Goal: Transaction & Acquisition: Book appointment/travel/reservation

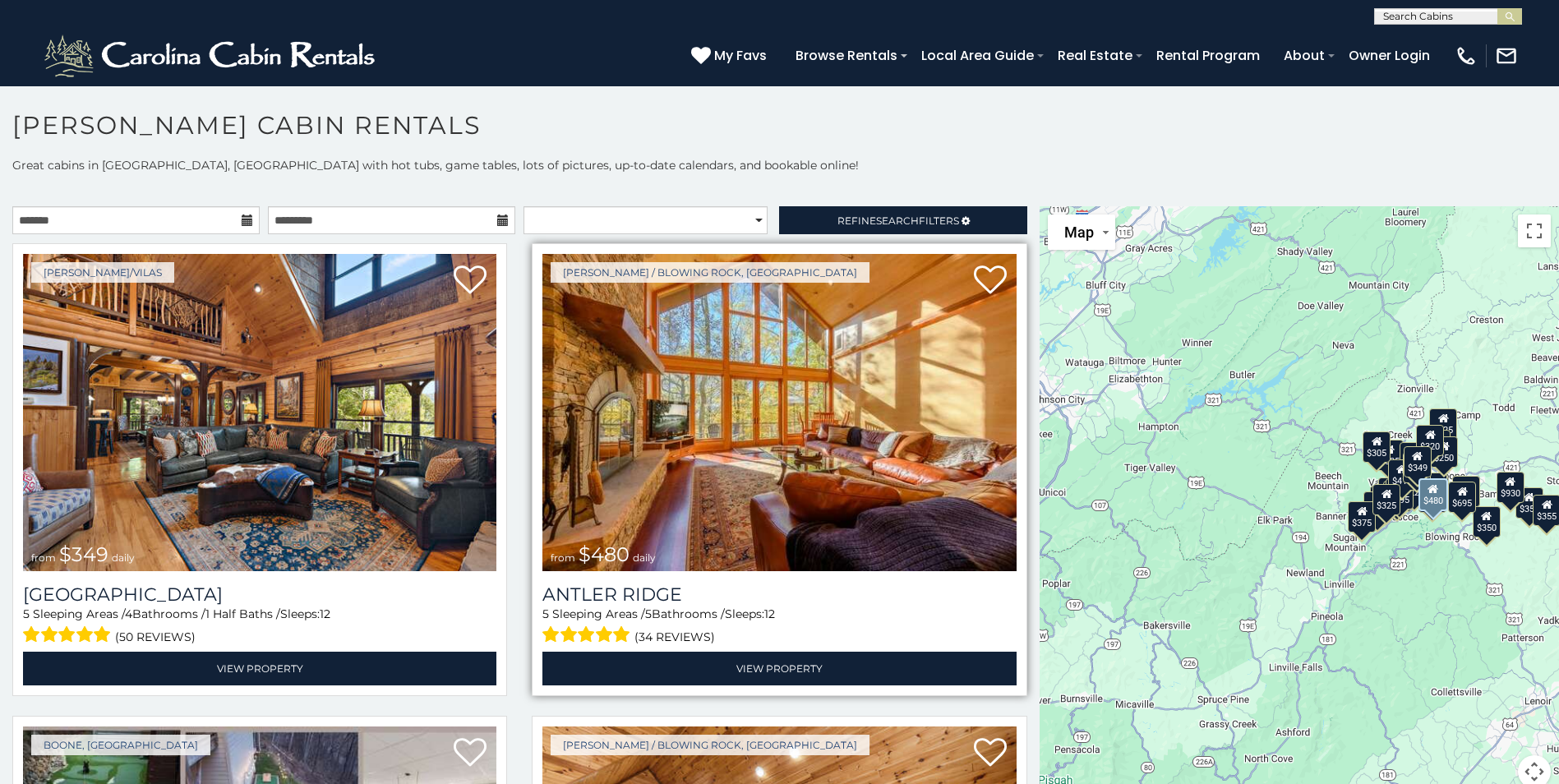
click at [778, 431] on img at bounding box center [780, 413] width 474 height 318
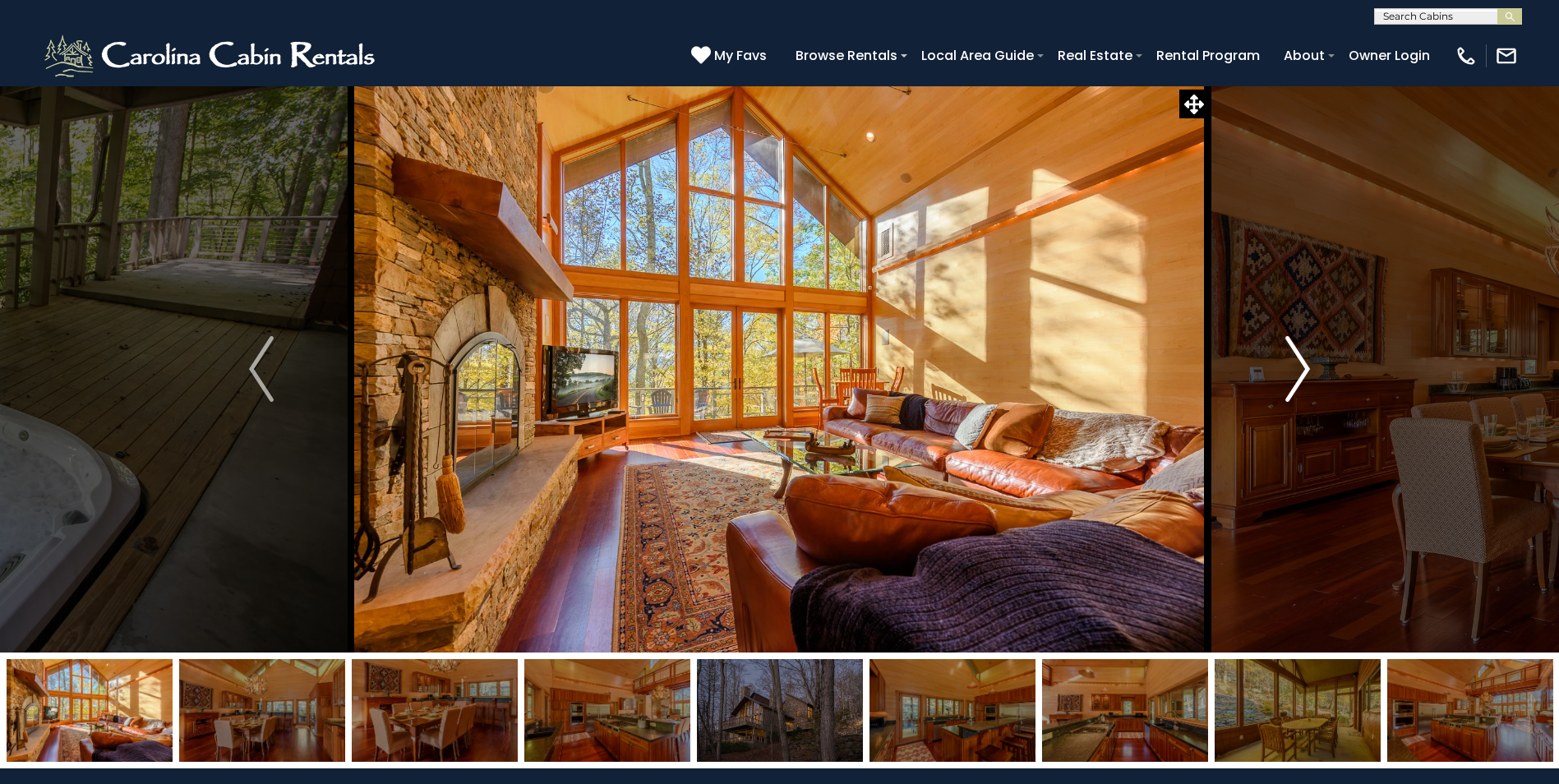
click at [1300, 368] on img "Next" at bounding box center [1297, 368] width 25 height 65
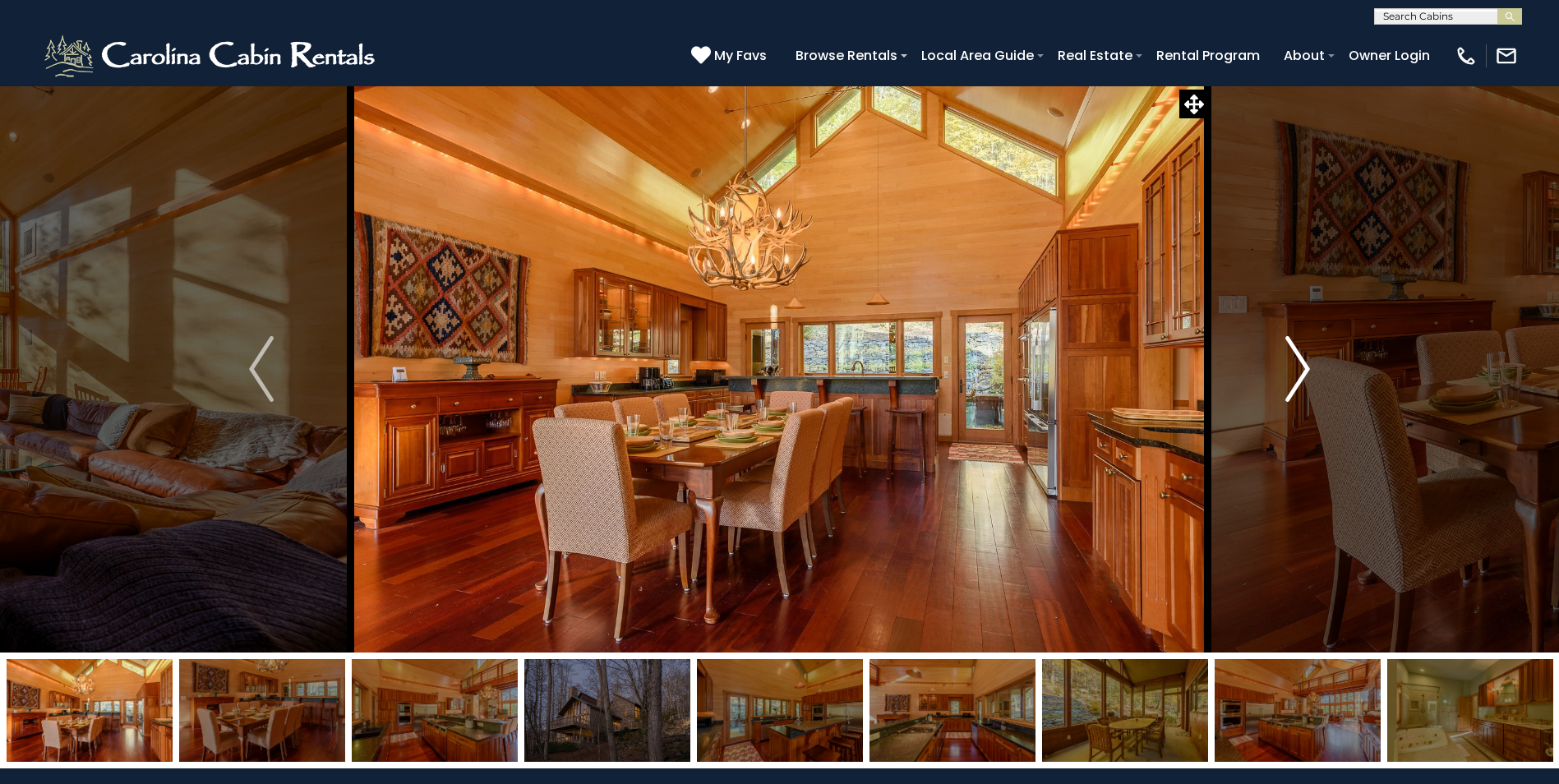
click at [1305, 367] on img "Next" at bounding box center [1297, 368] width 25 height 65
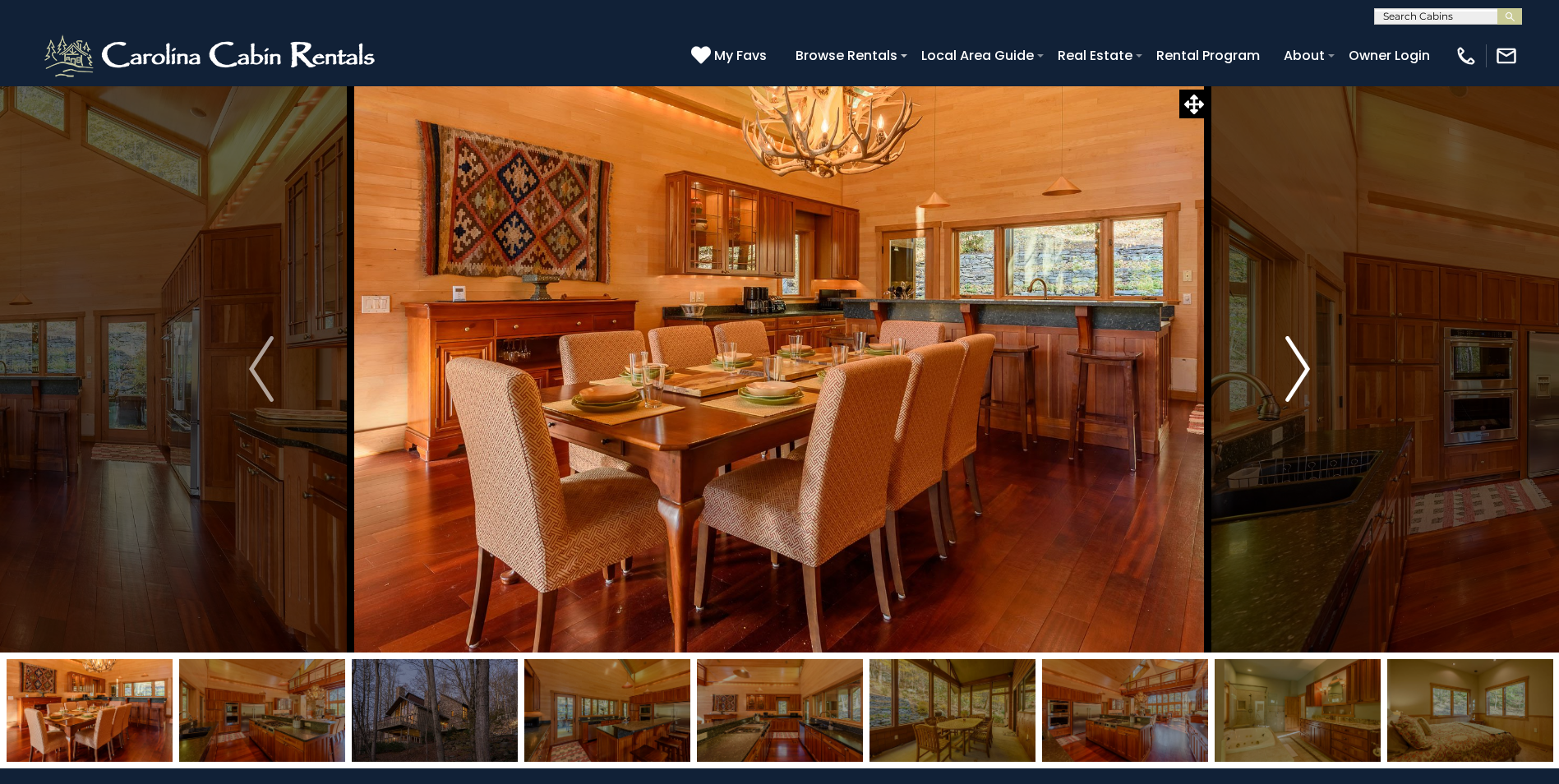
click at [1305, 367] on img "Next" at bounding box center [1297, 368] width 25 height 65
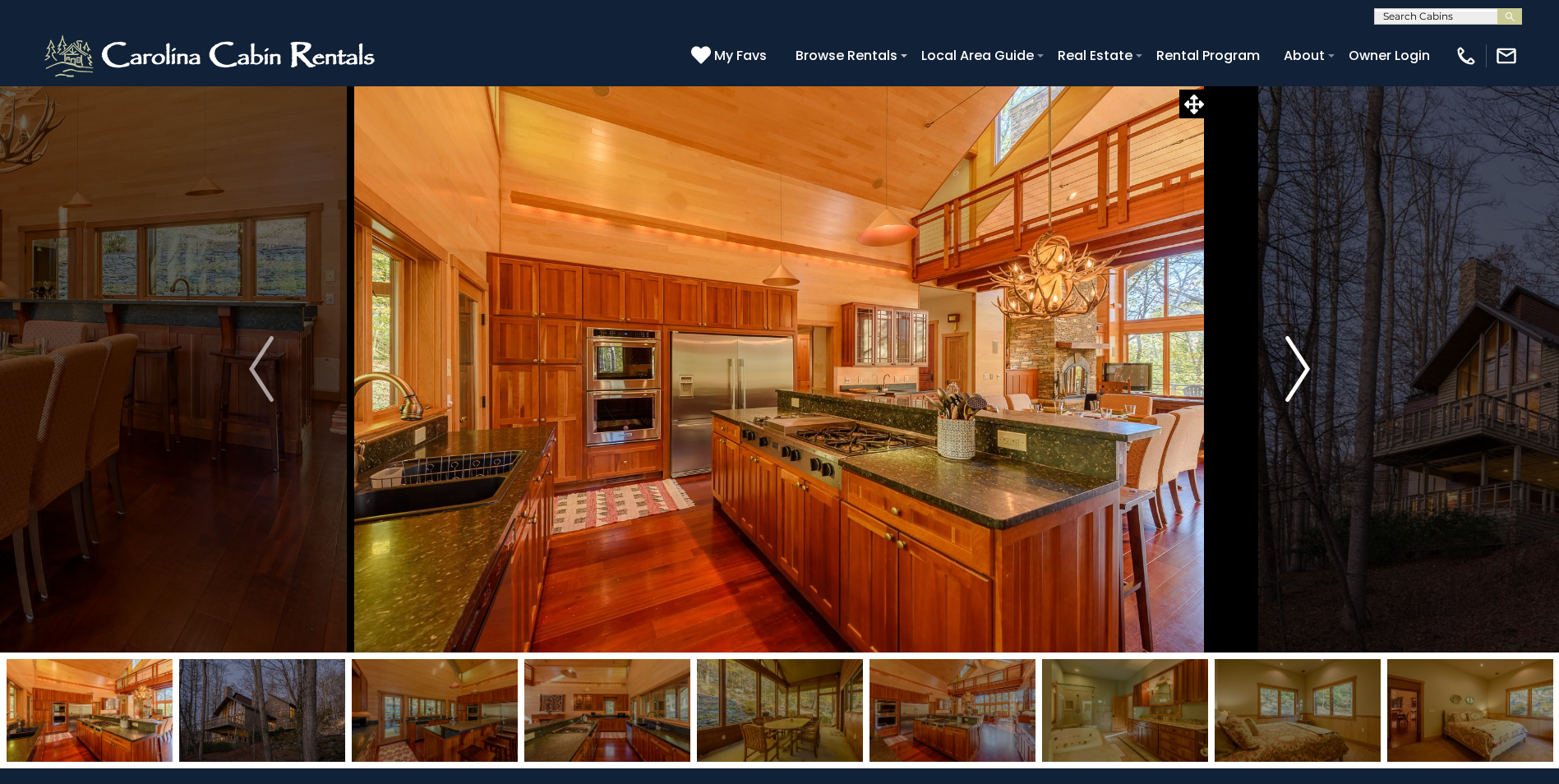
click at [1305, 368] on img "Next" at bounding box center [1297, 368] width 25 height 65
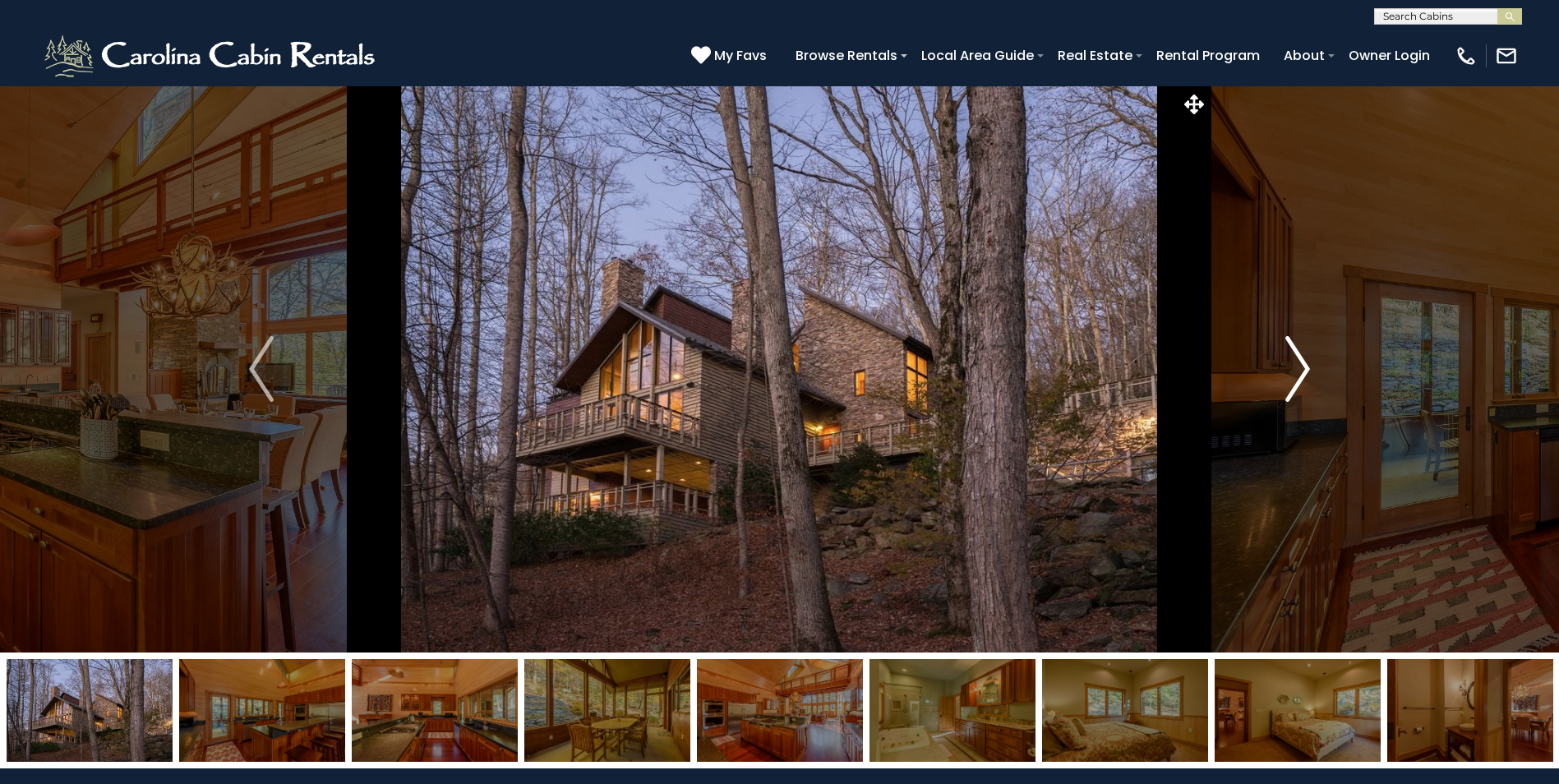
click at [1305, 368] on img "Next" at bounding box center [1297, 368] width 25 height 65
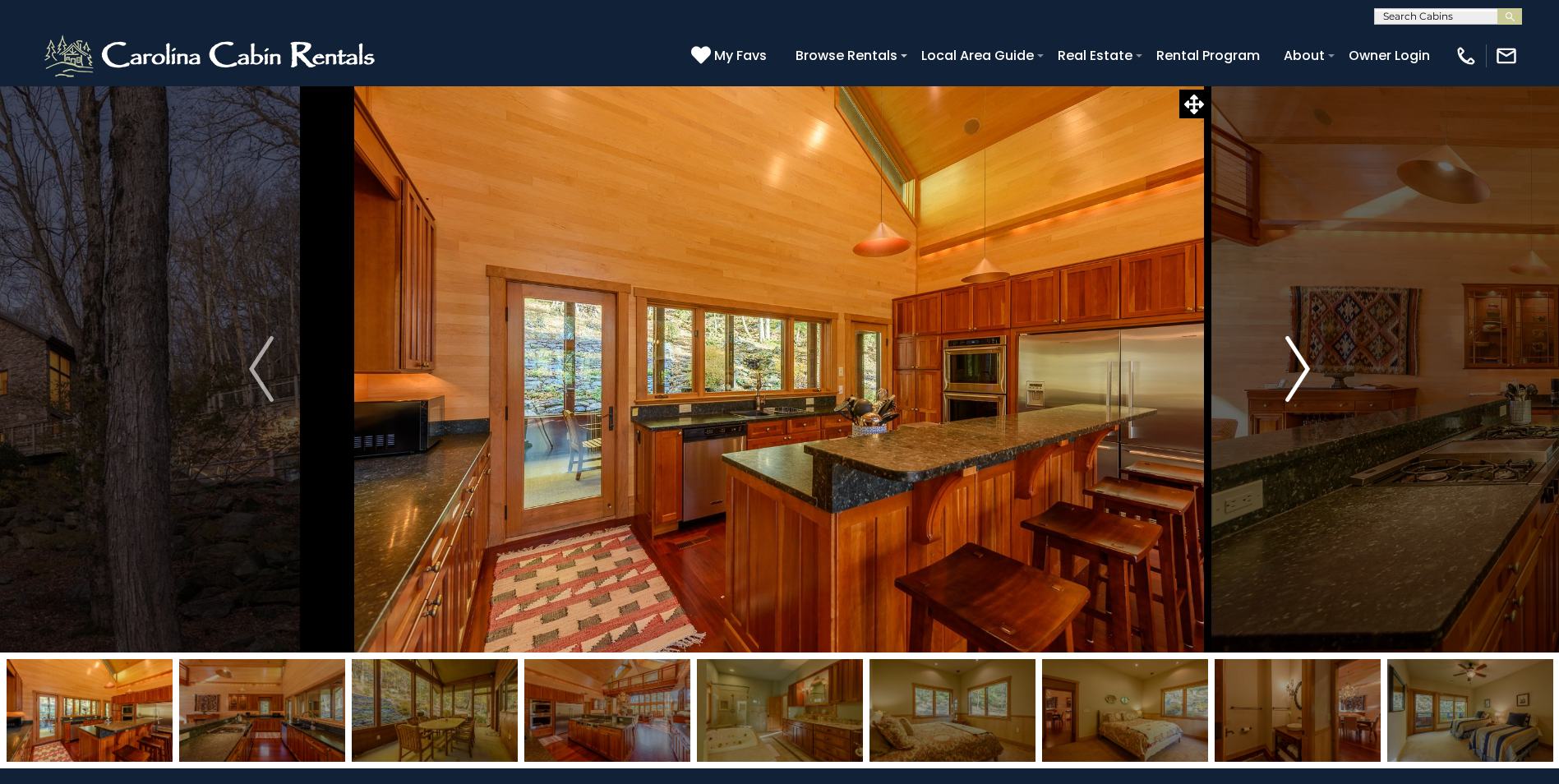
click at [1305, 368] on img "Next" at bounding box center [1297, 368] width 25 height 65
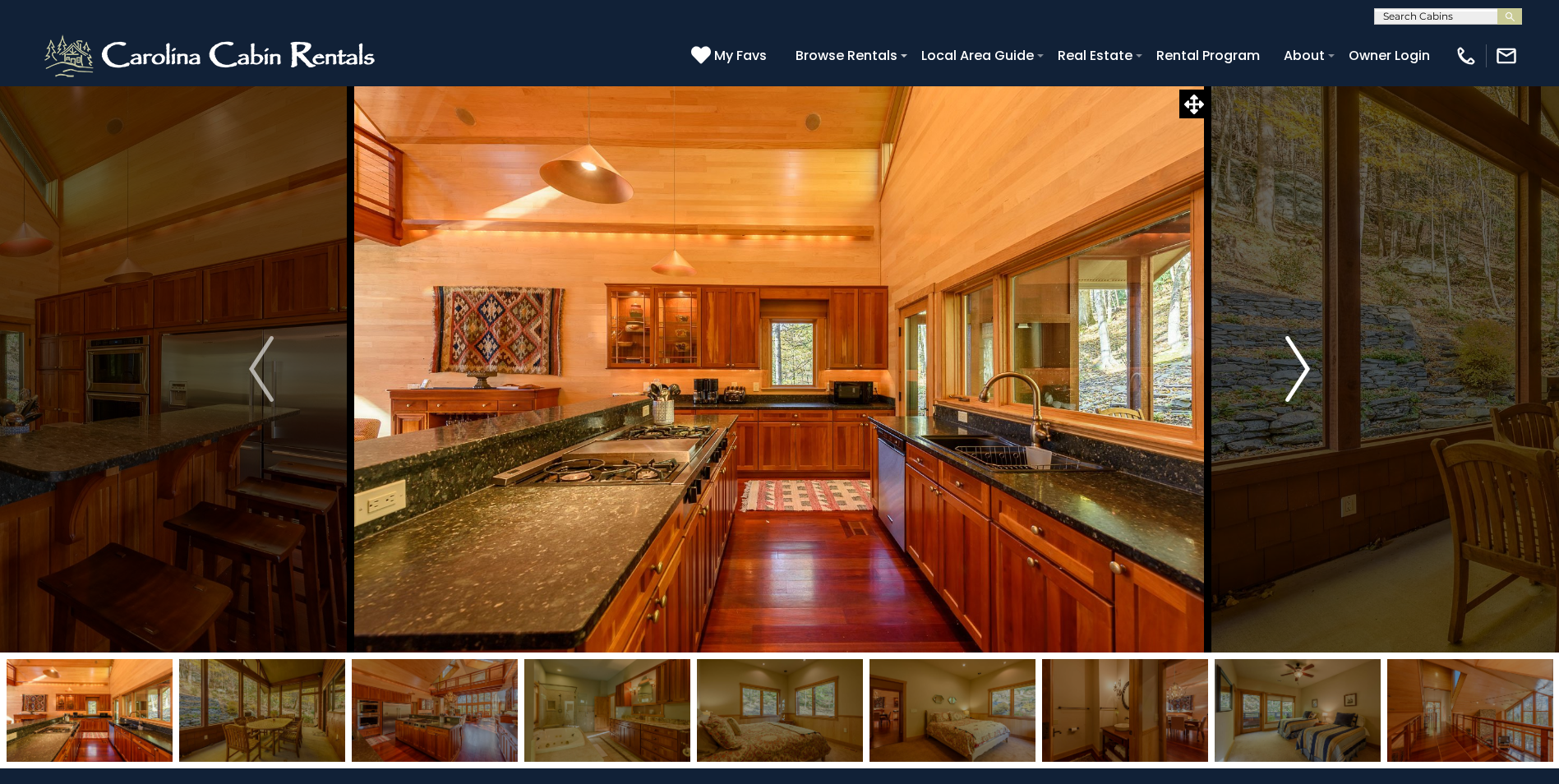
click at [1305, 368] on img "Next" at bounding box center [1297, 368] width 25 height 65
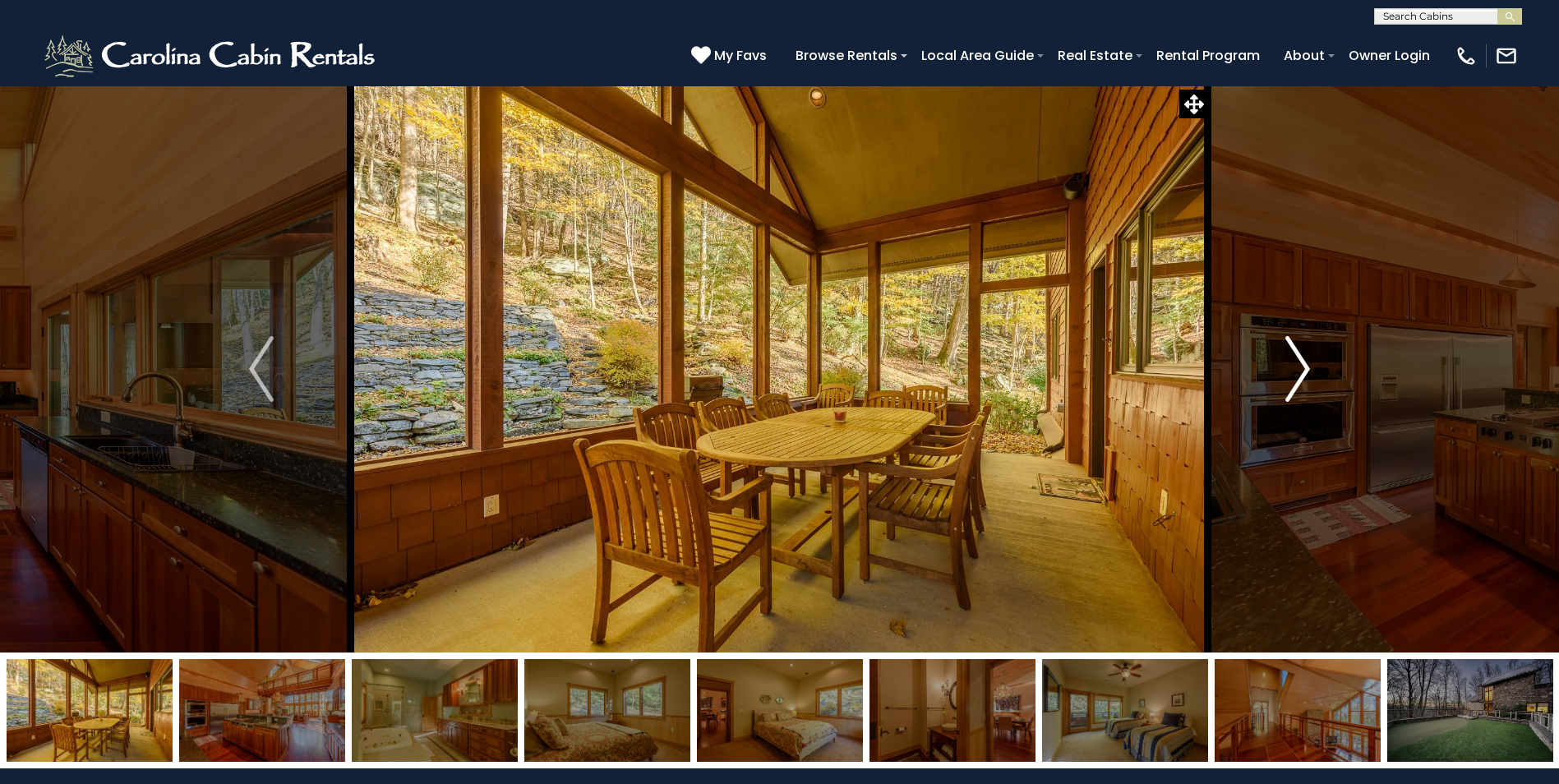
click at [1305, 368] on img "Next" at bounding box center [1297, 368] width 25 height 65
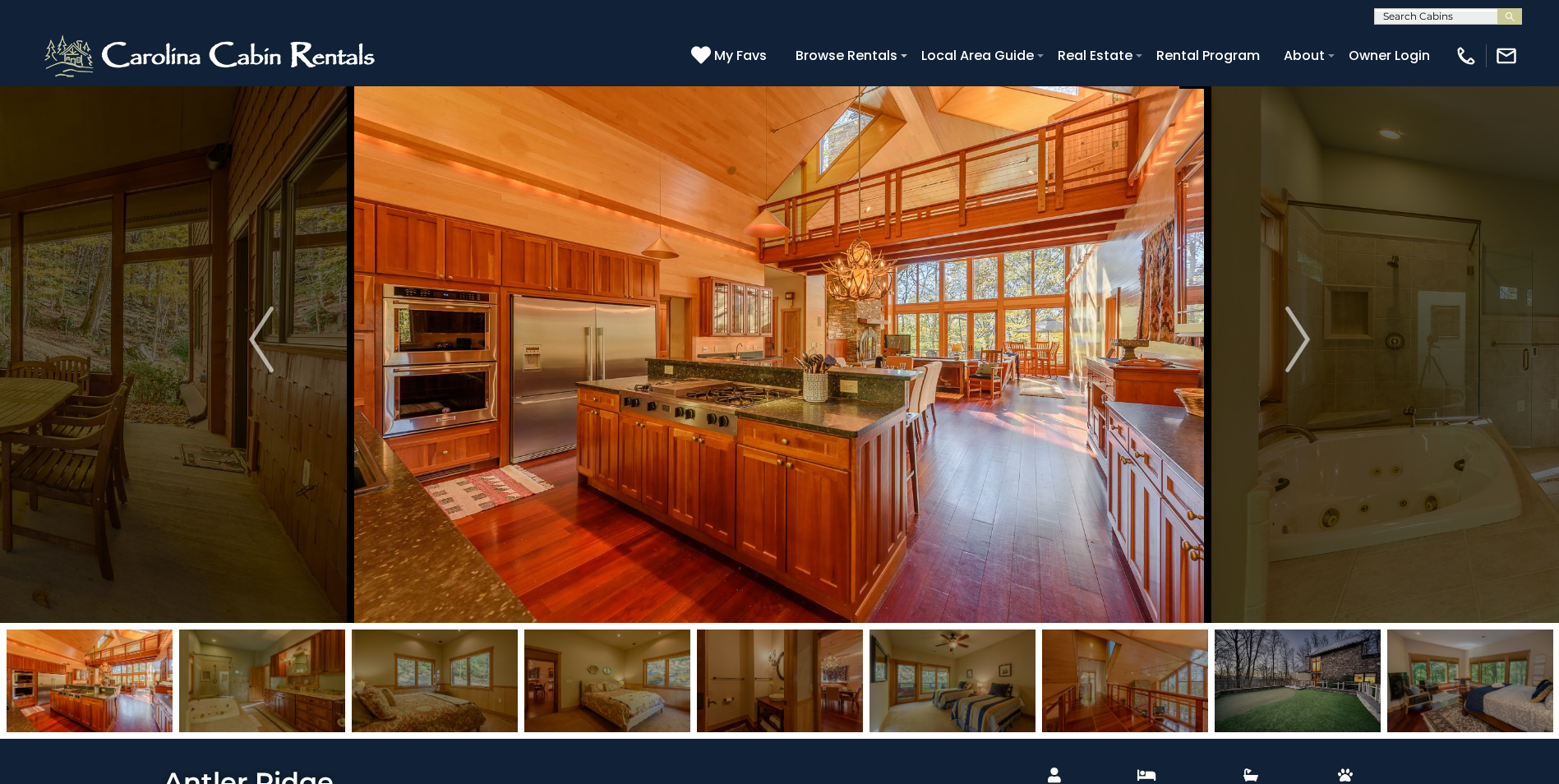
scroll to position [64, 0]
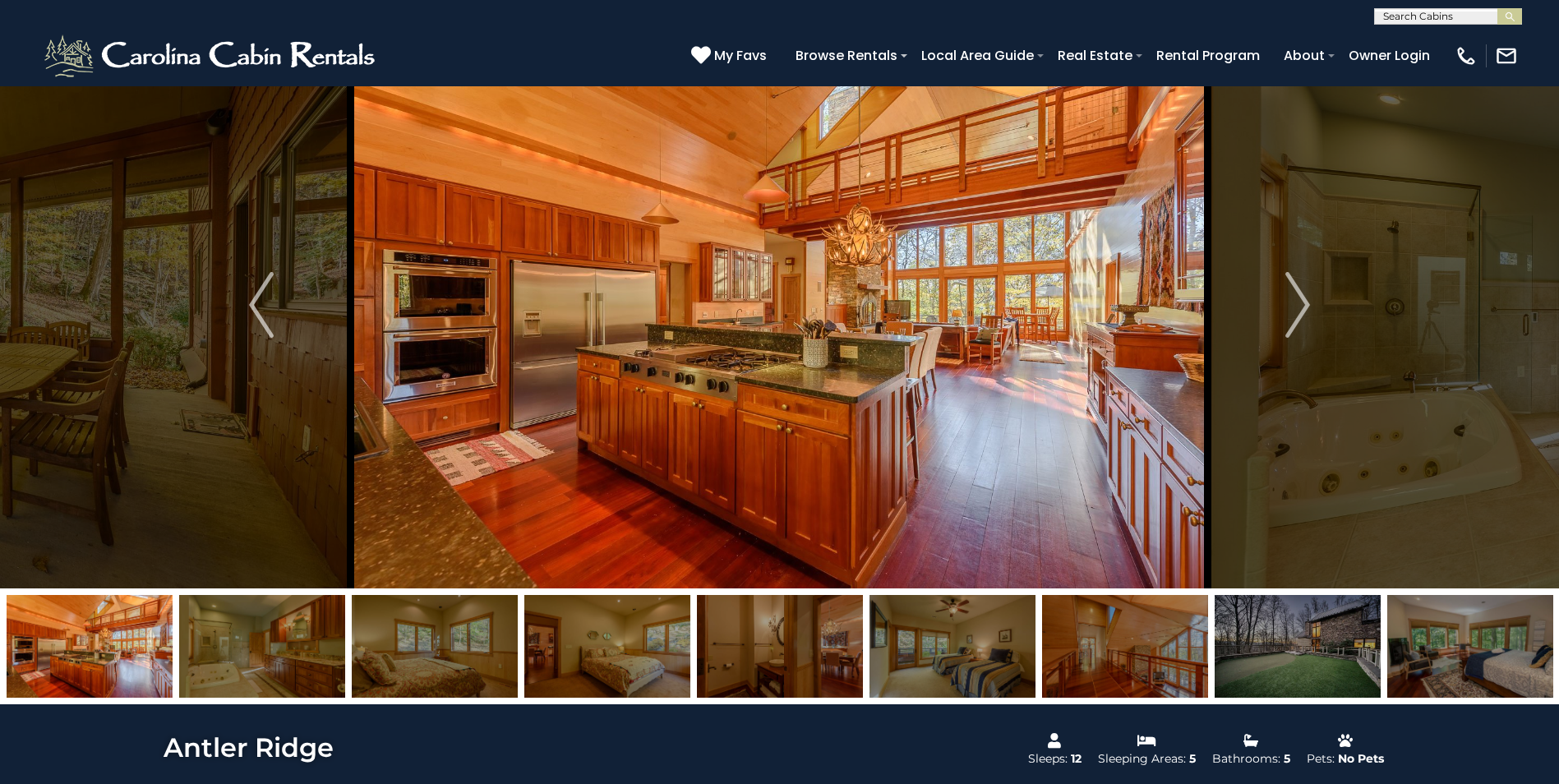
click at [306, 656] on img at bounding box center [261, 646] width 166 height 103
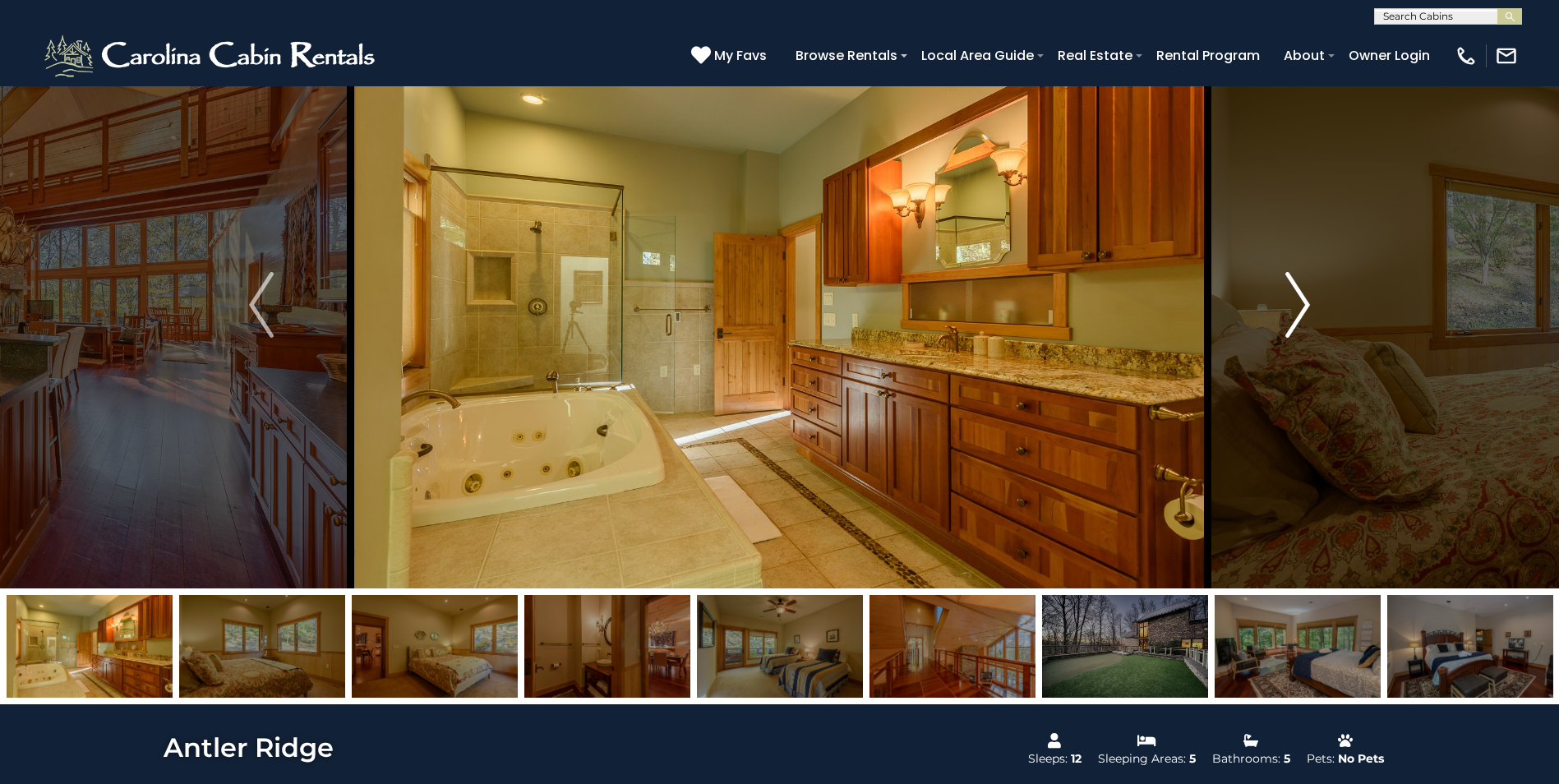
click at [1299, 302] on img "Next" at bounding box center [1297, 305] width 25 height 65
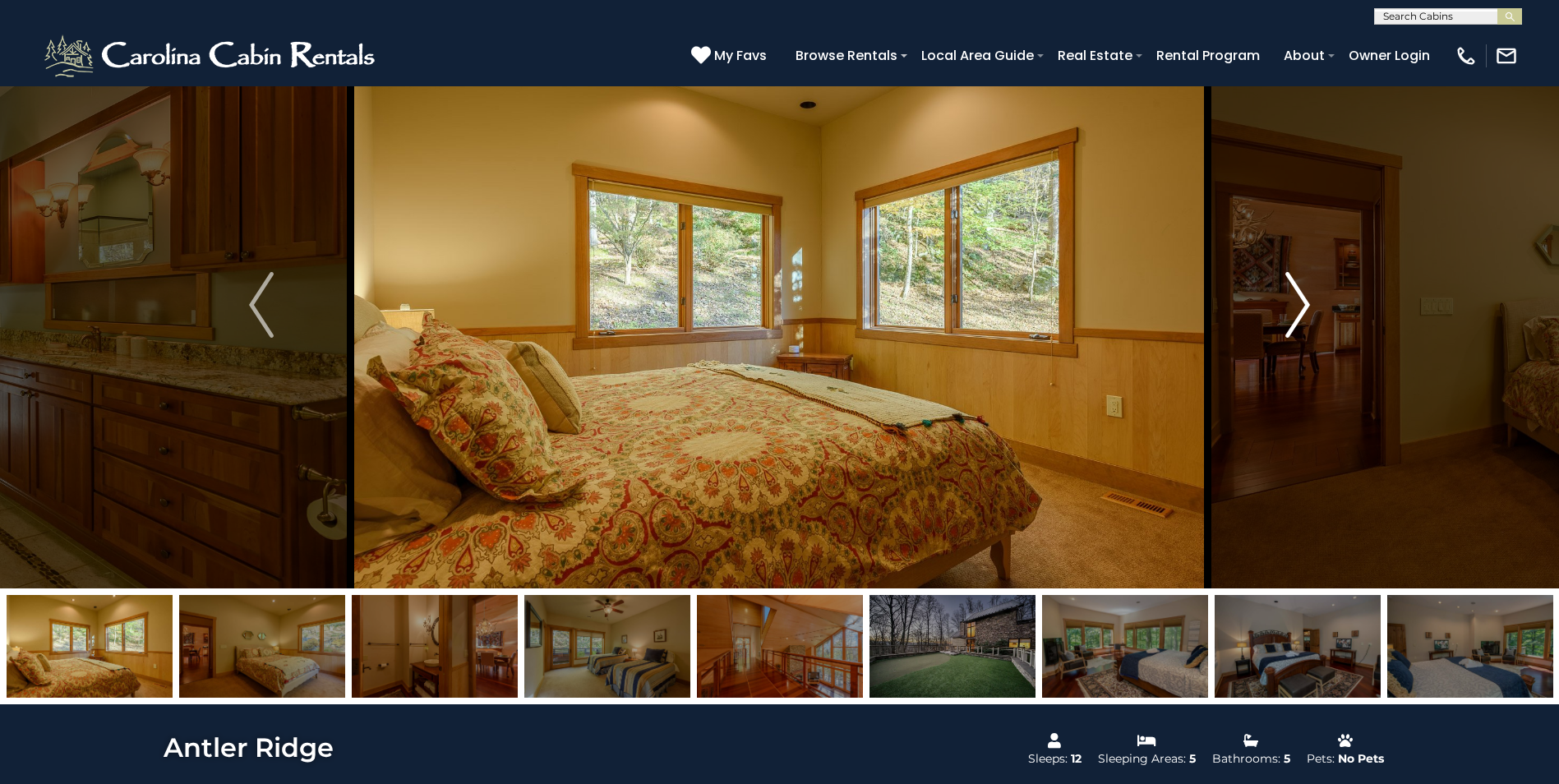
click at [1299, 302] on img "Next" at bounding box center [1297, 305] width 25 height 65
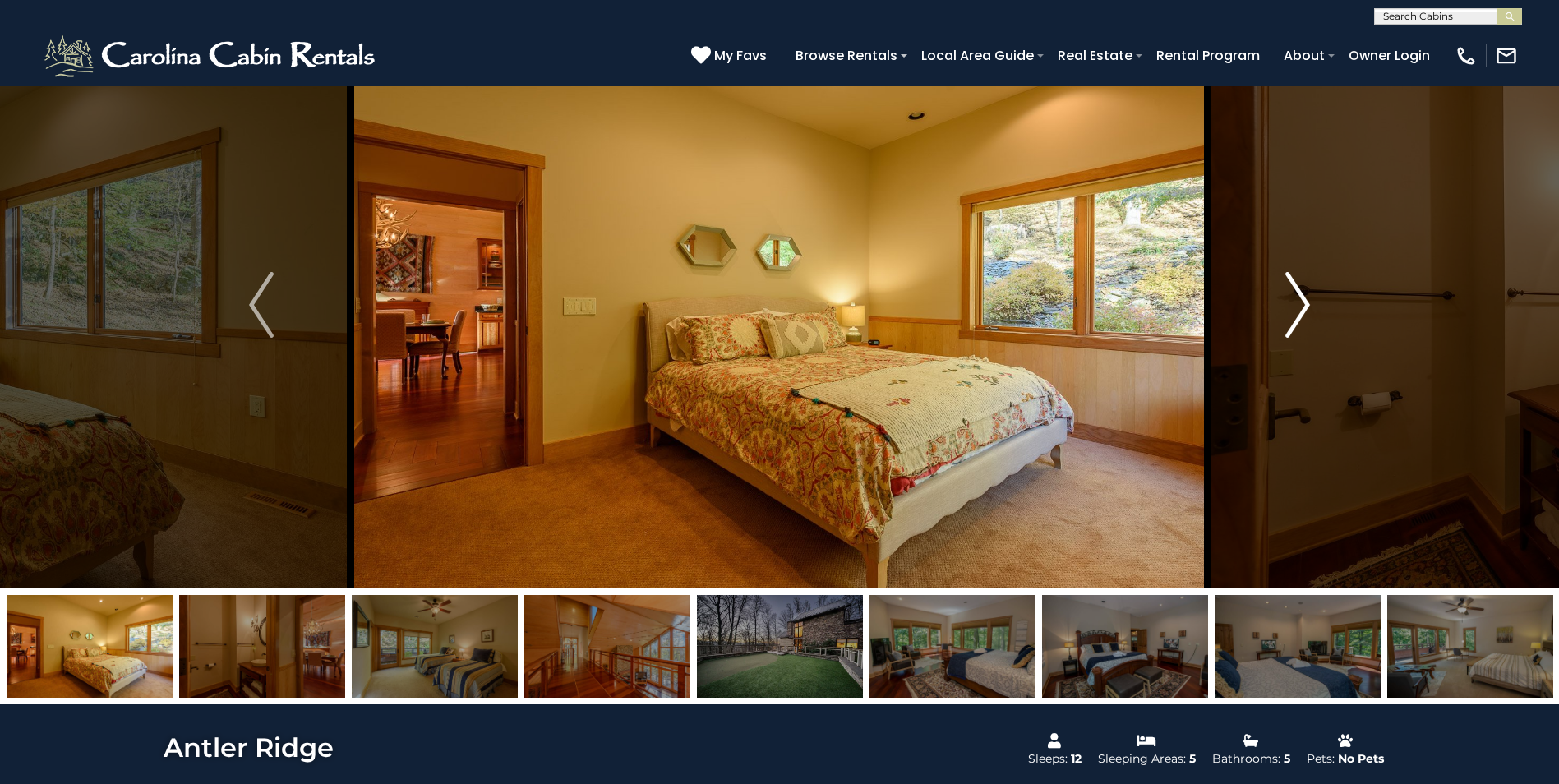
click at [1299, 302] on img "Next" at bounding box center [1297, 305] width 25 height 65
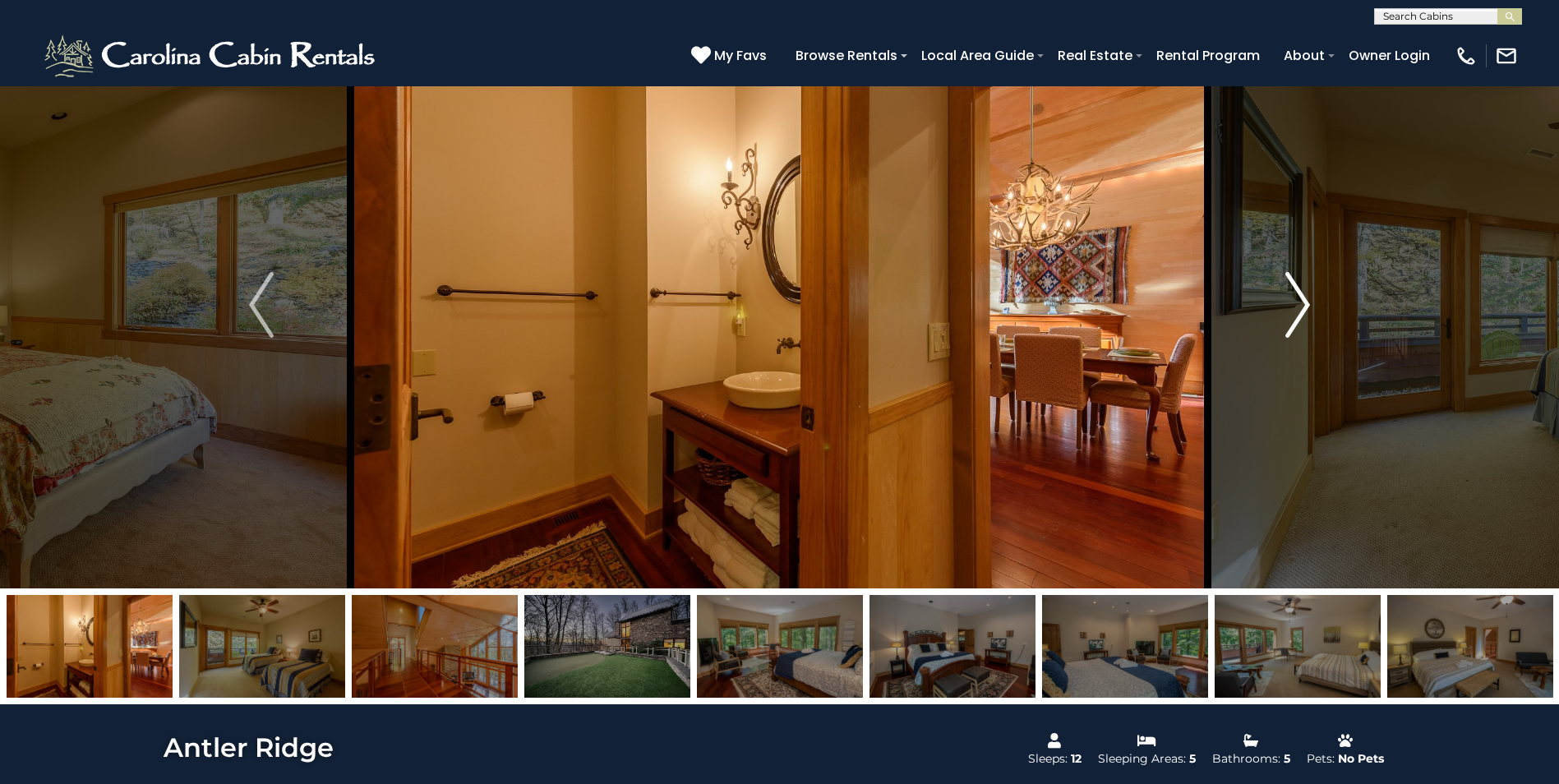
click at [1299, 302] on img "Next" at bounding box center [1297, 305] width 25 height 65
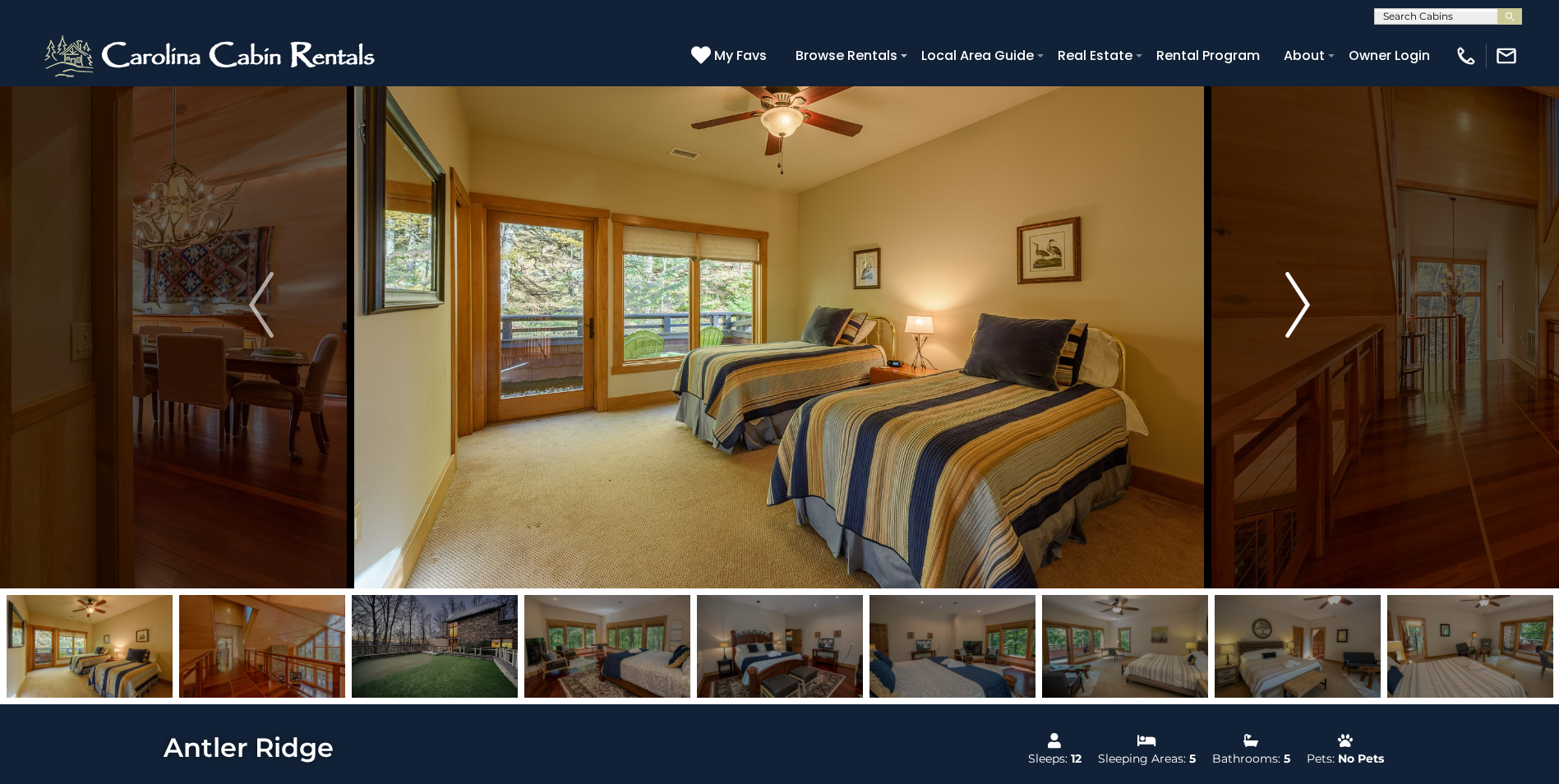
click at [1299, 302] on img "Next" at bounding box center [1297, 305] width 25 height 65
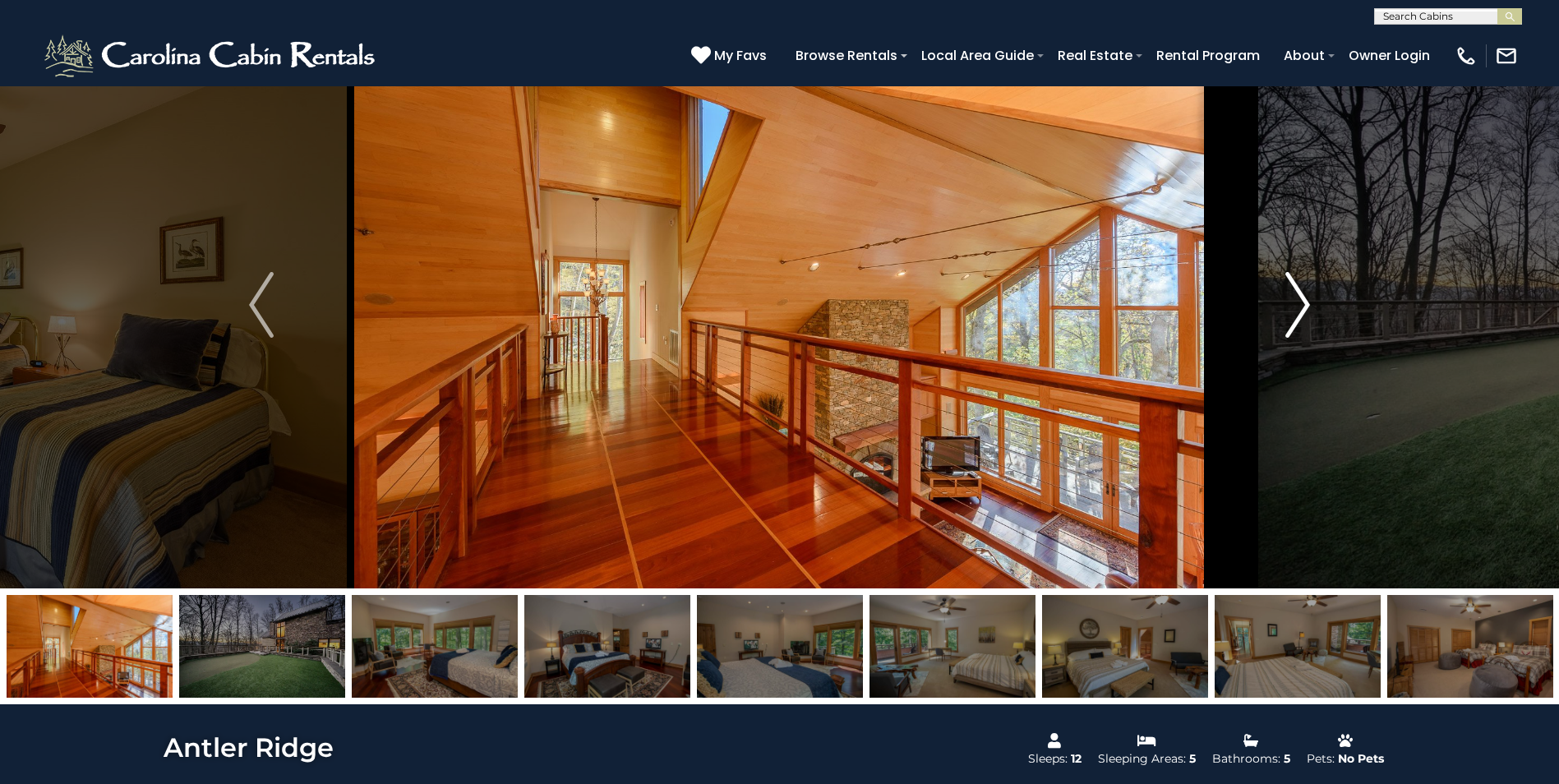
click at [1299, 302] on img "Next" at bounding box center [1297, 305] width 25 height 65
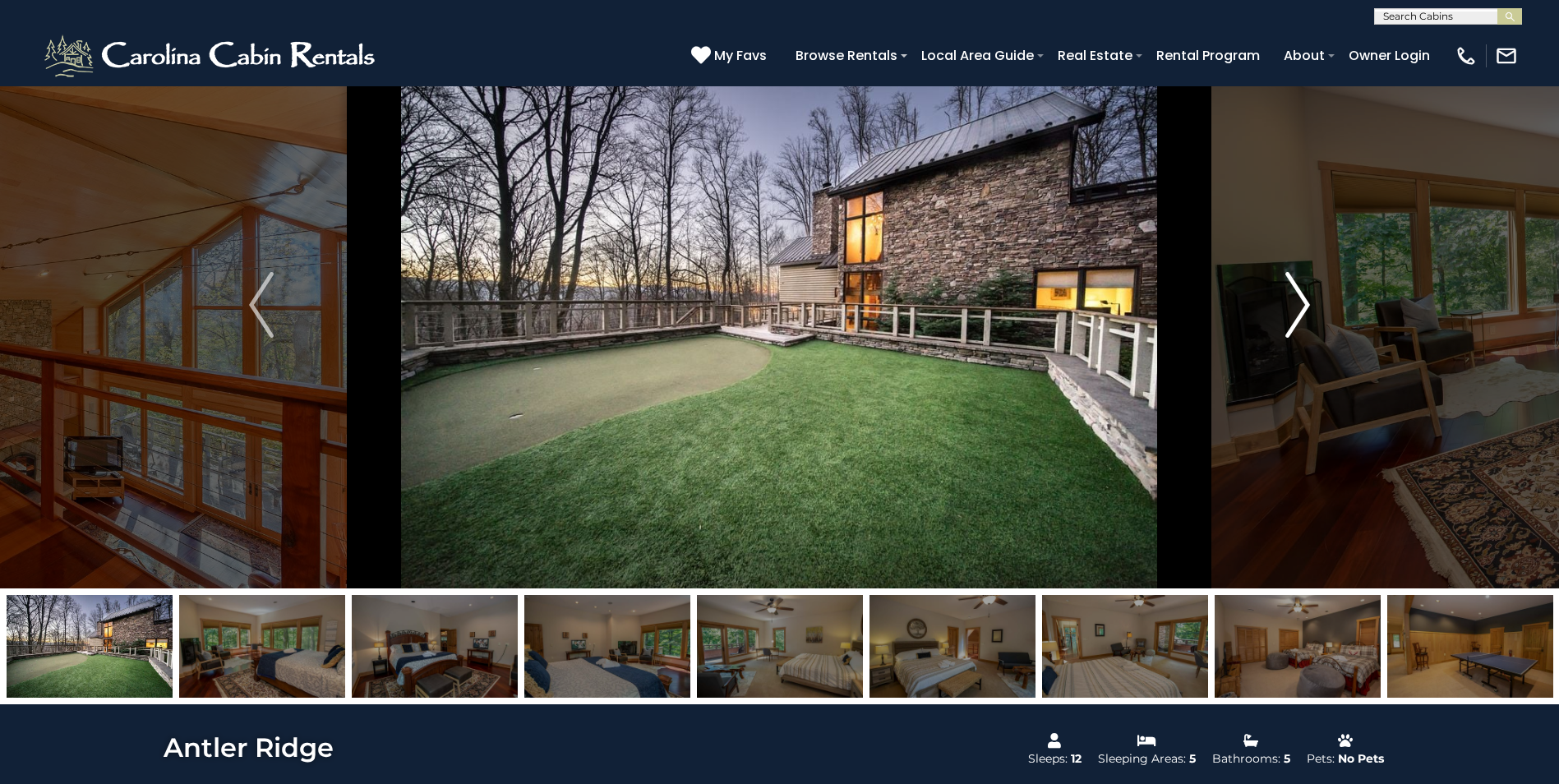
click at [1299, 302] on img "Next" at bounding box center [1297, 305] width 25 height 65
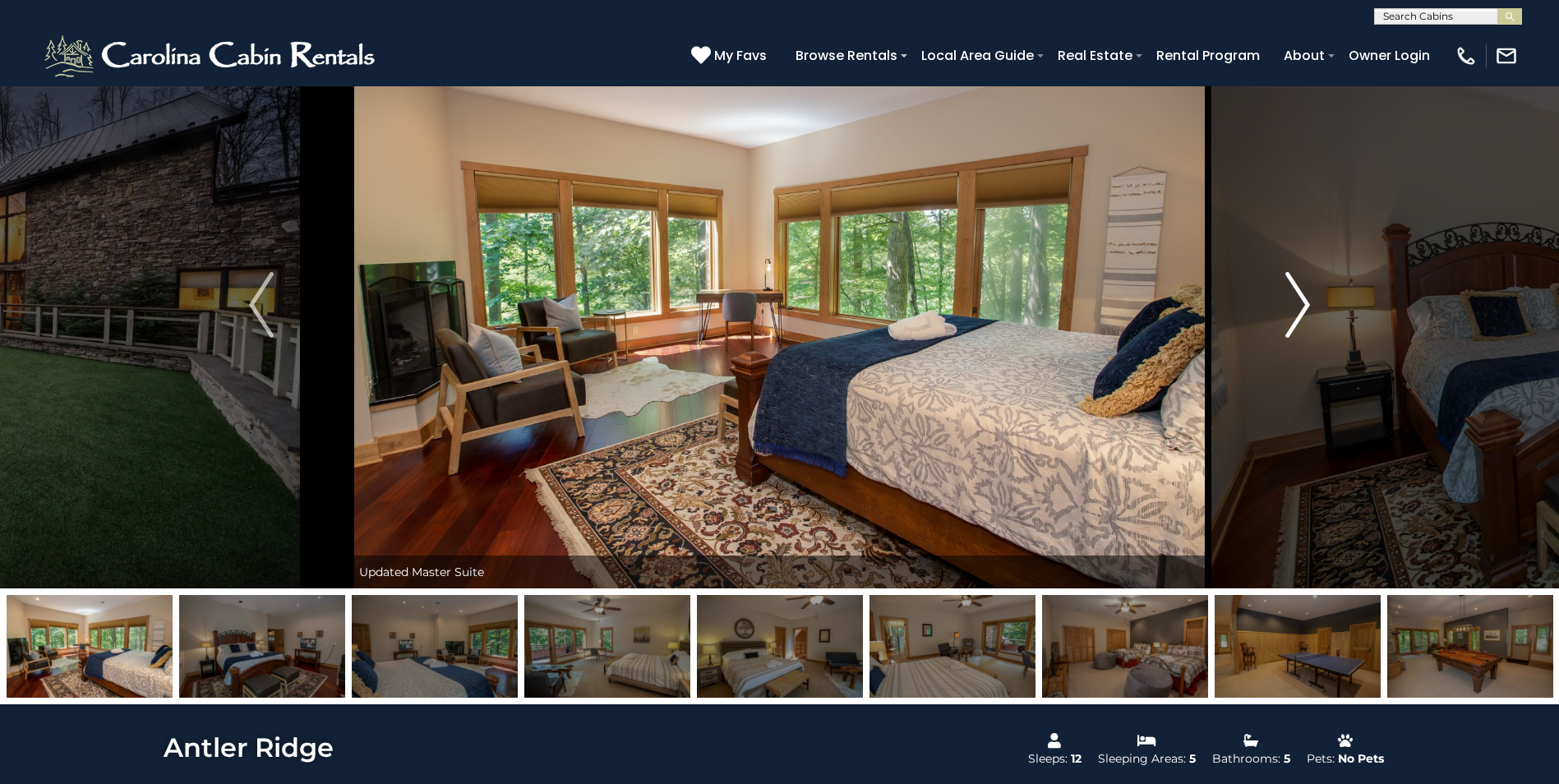
click at [1299, 302] on img "Next" at bounding box center [1297, 305] width 25 height 65
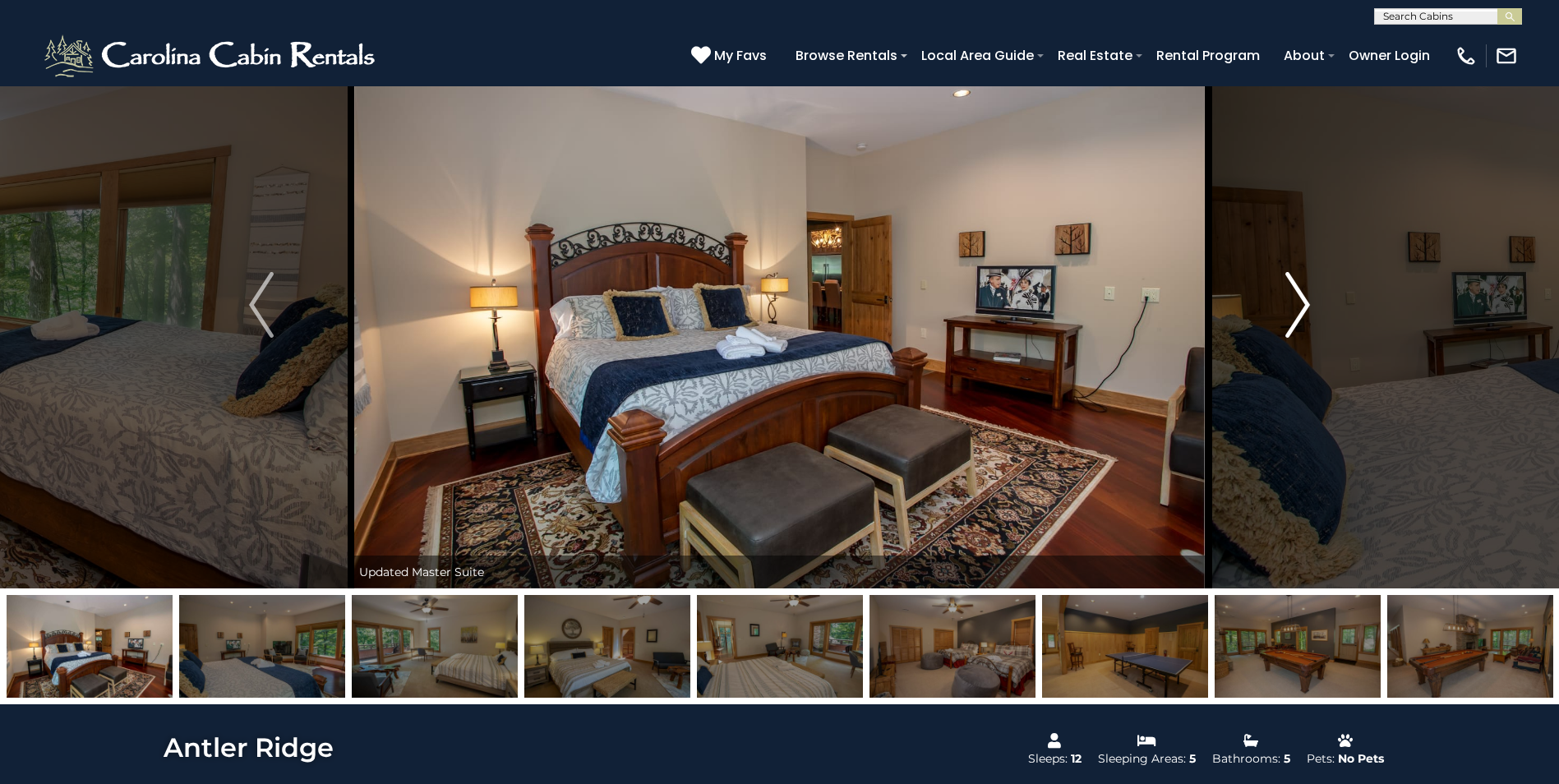
click at [1299, 302] on img "Next" at bounding box center [1297, 305] width 25 height 65
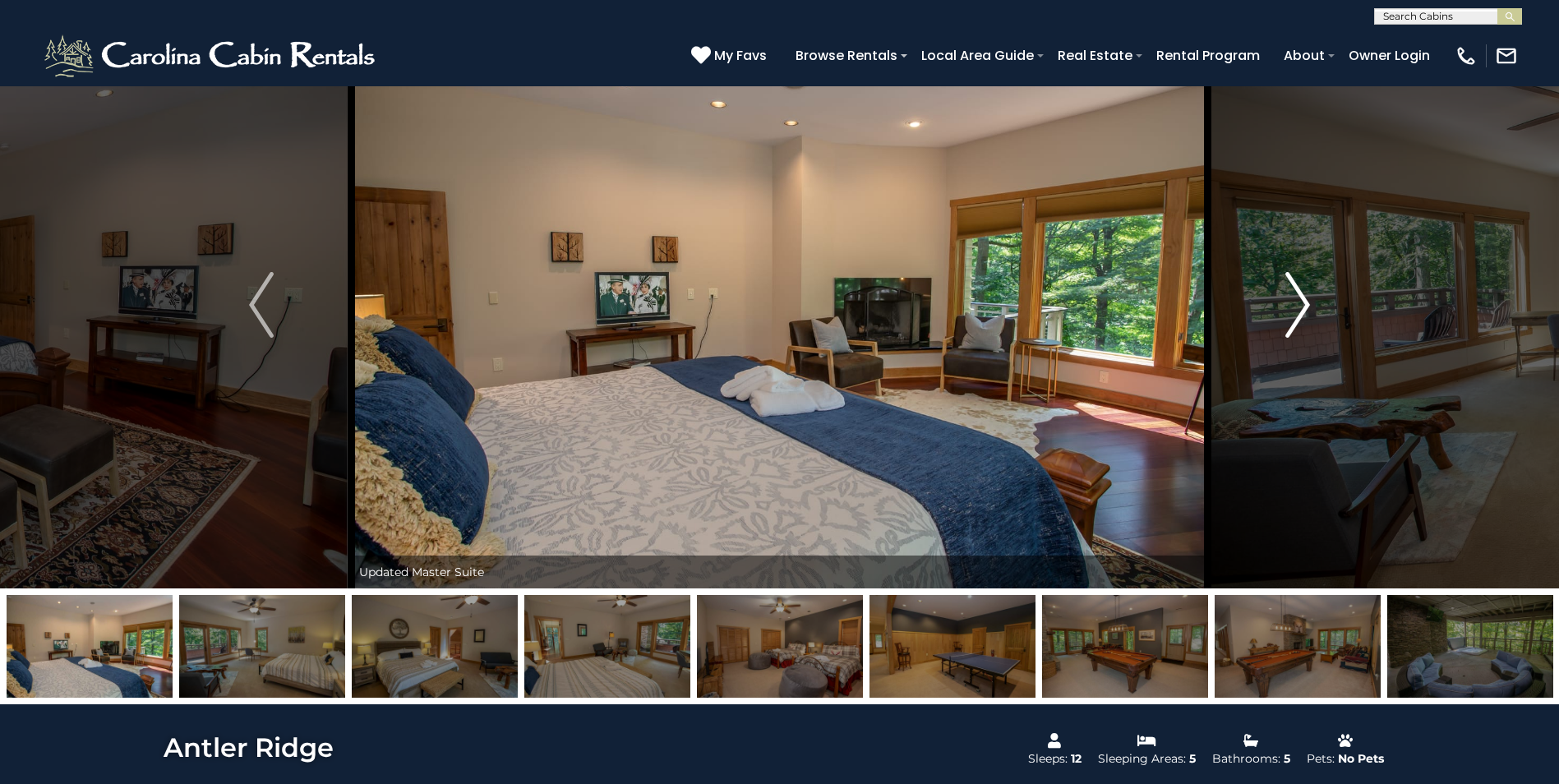
click at [1299, 302] on img "Next" at bounding box center [1297, 305] width 25 height 65
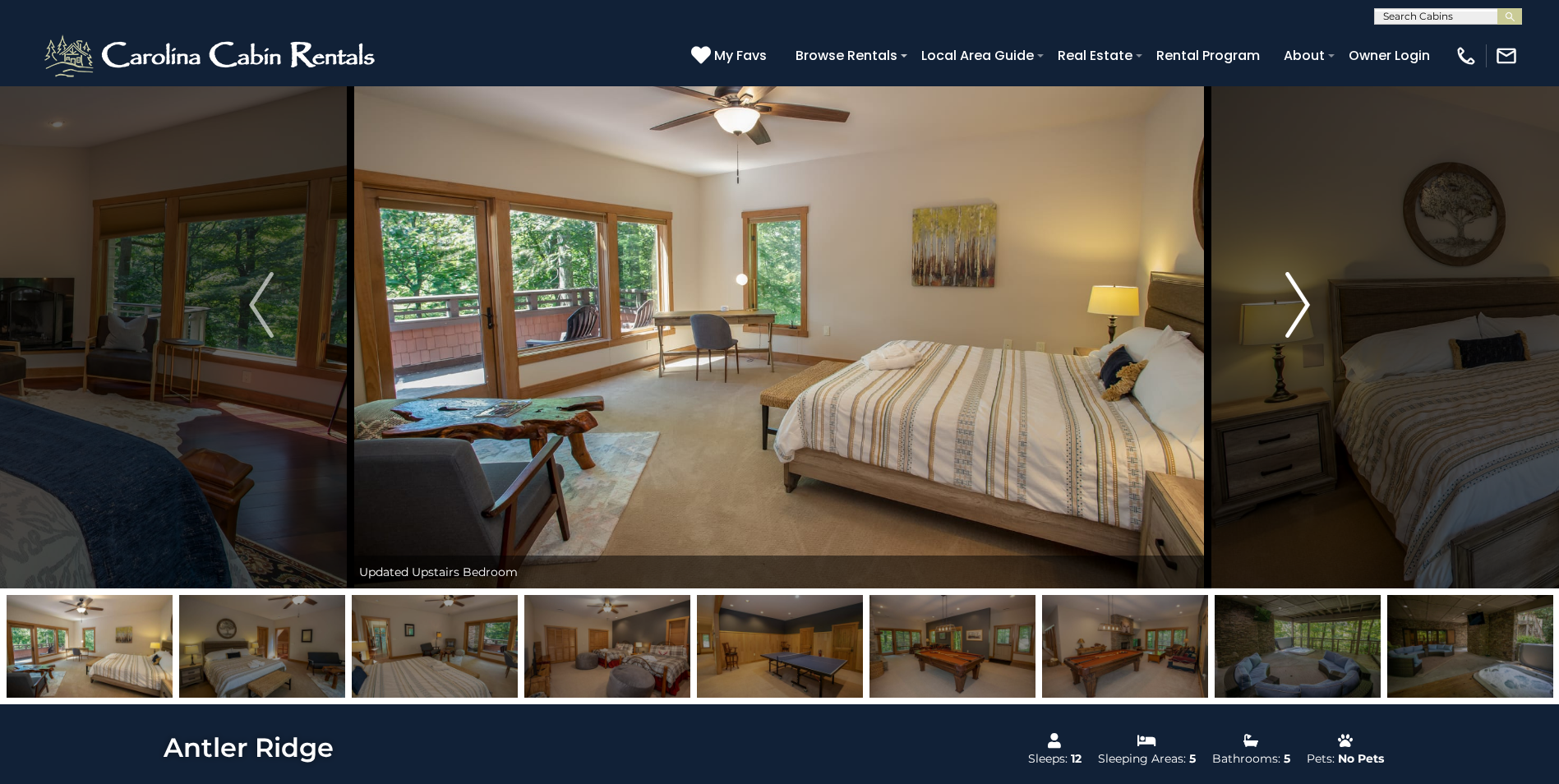
click at [1299, 302] on img "Next" at bounding box center [1297, 305] width 25 height 65
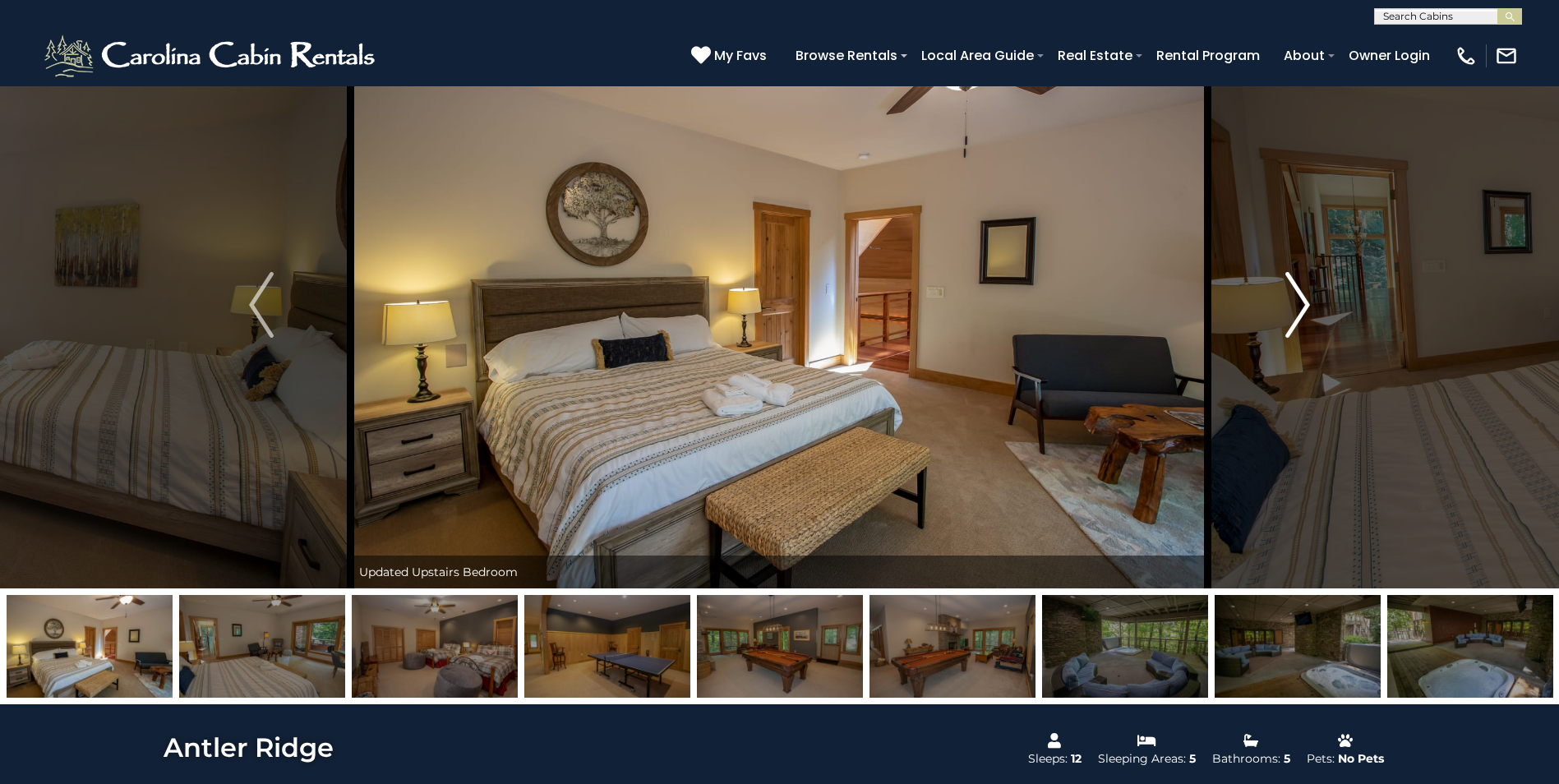
click at [1299, 302] on img "Next" at bounding box center [1297, 305] width 25 height 65
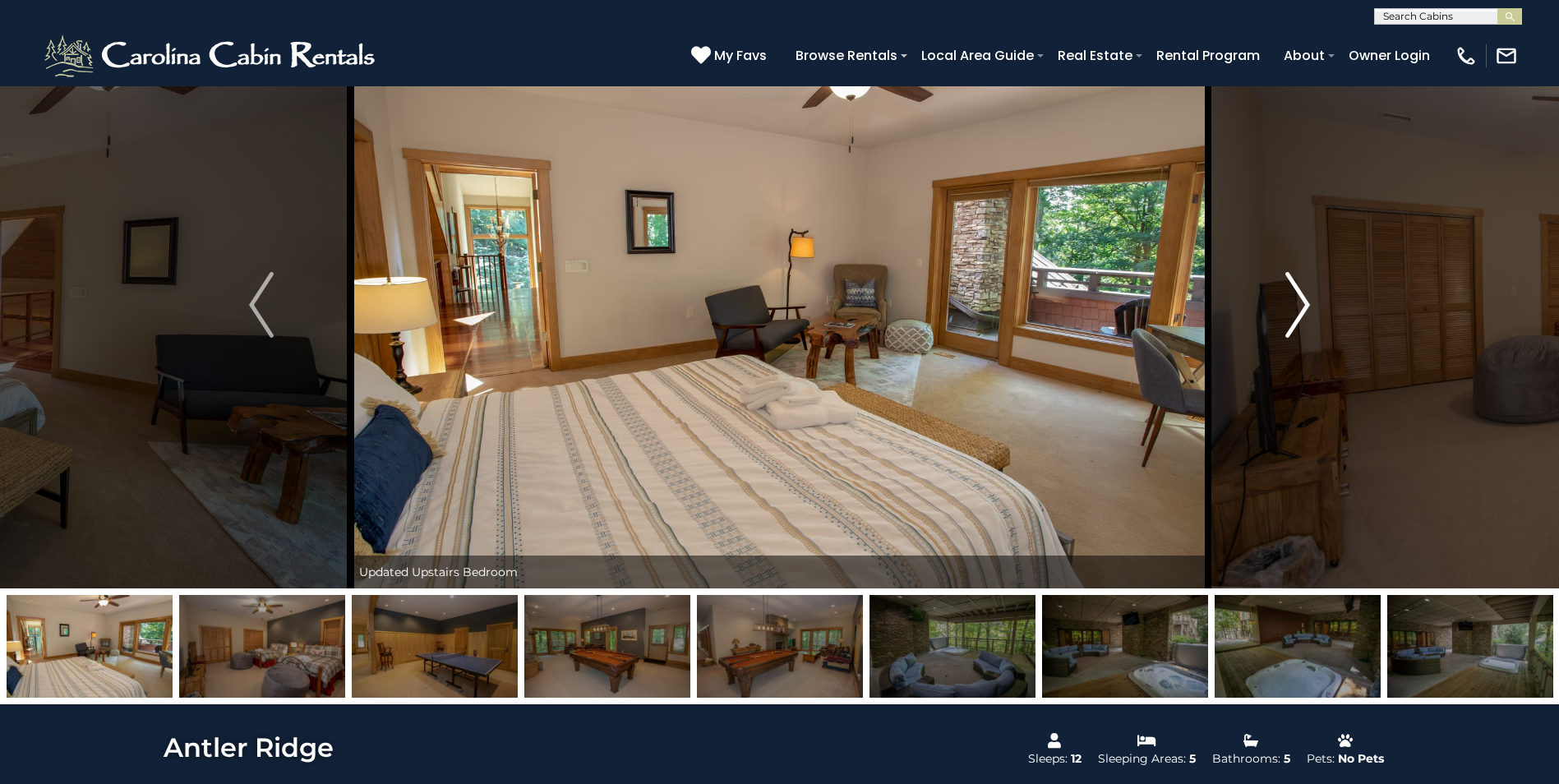
click at [1299, 302] on img "Next" at bounding box center [1297, 305] width 25 height 65
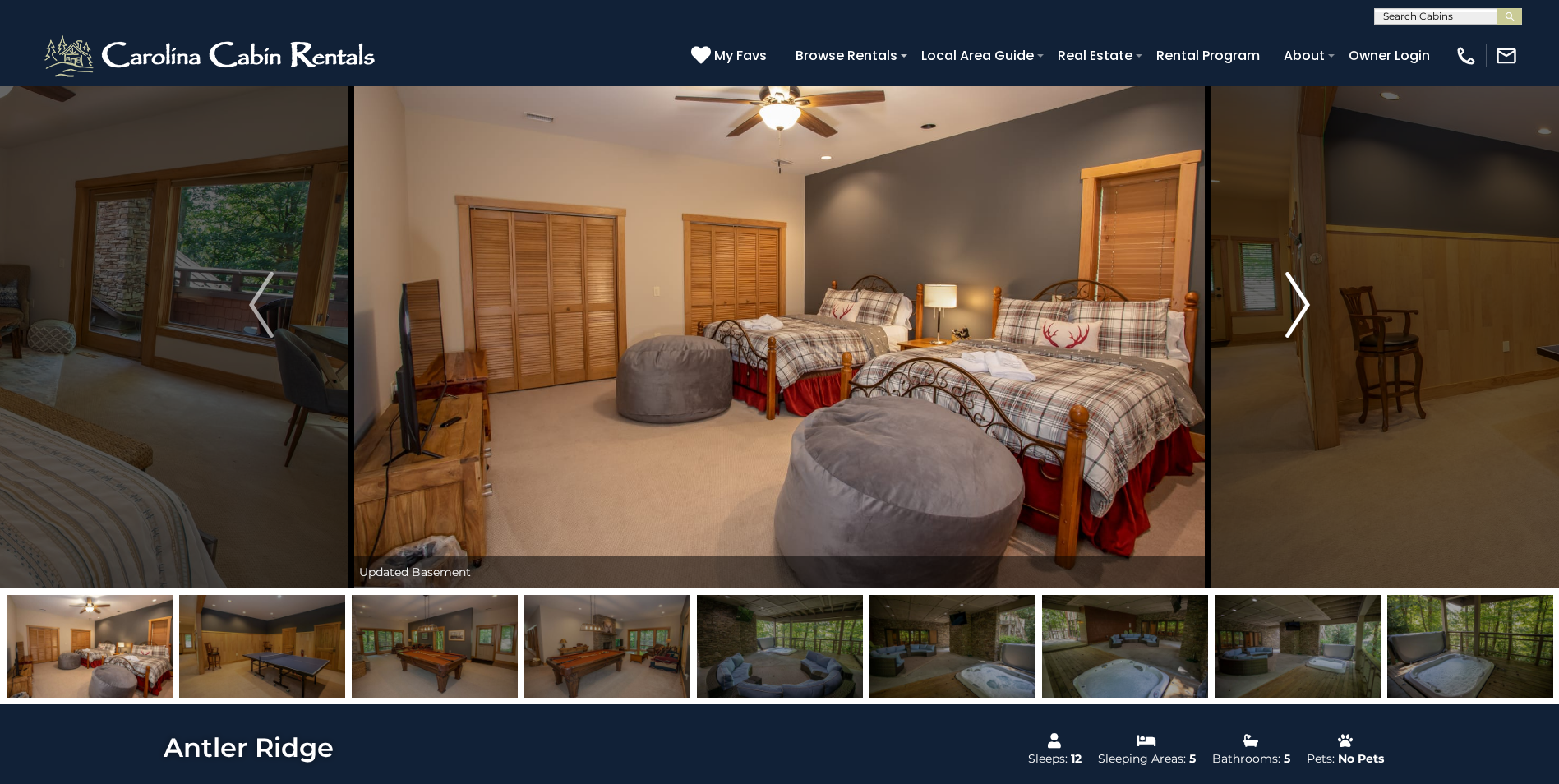
click at [1299, 302] on img "Next" at bounding box center [1297, 305] width 25 height 65
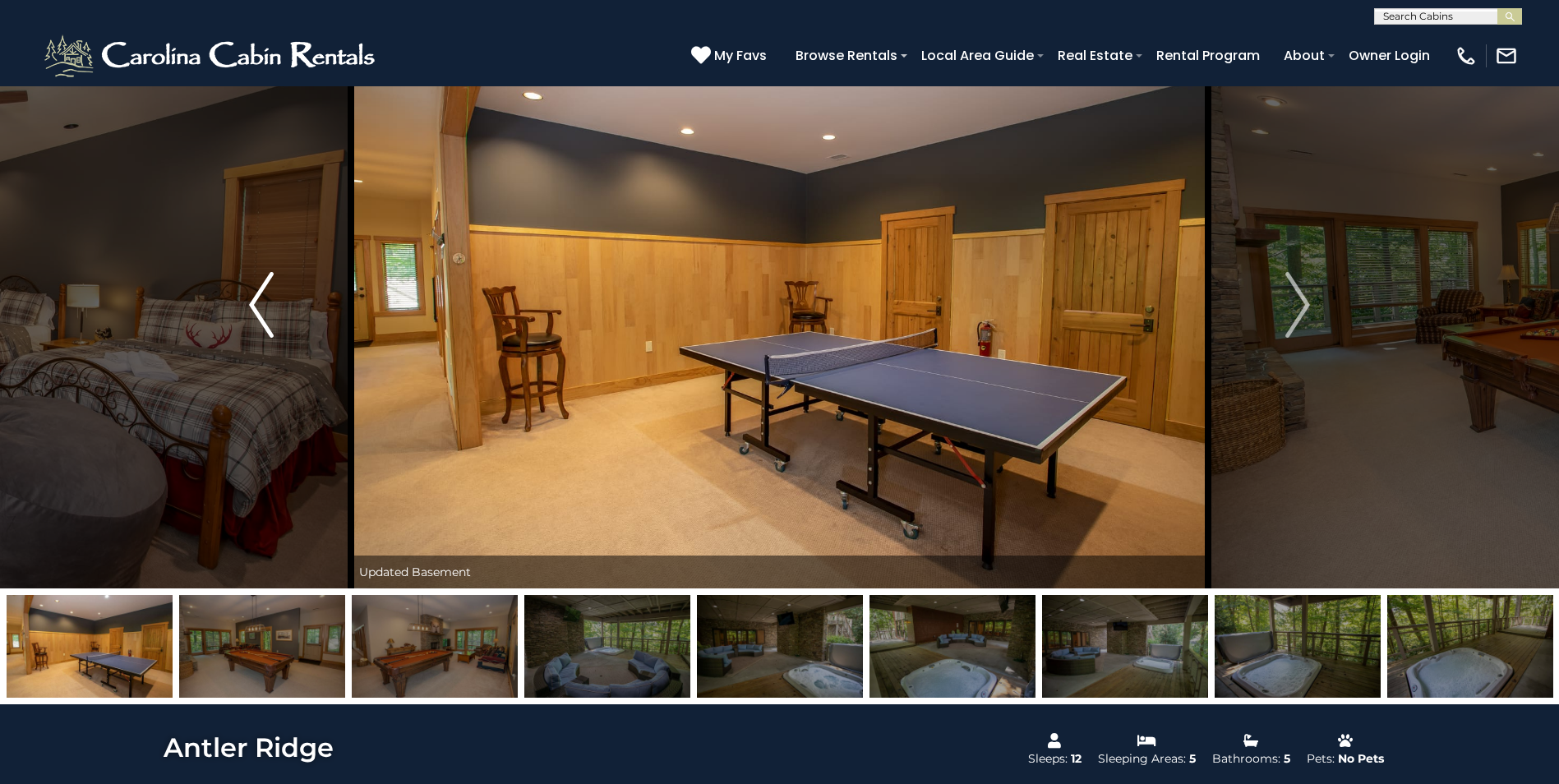
click at [259, 309] on img "Previous" at bounding box center [260, 305] width 25 height 65
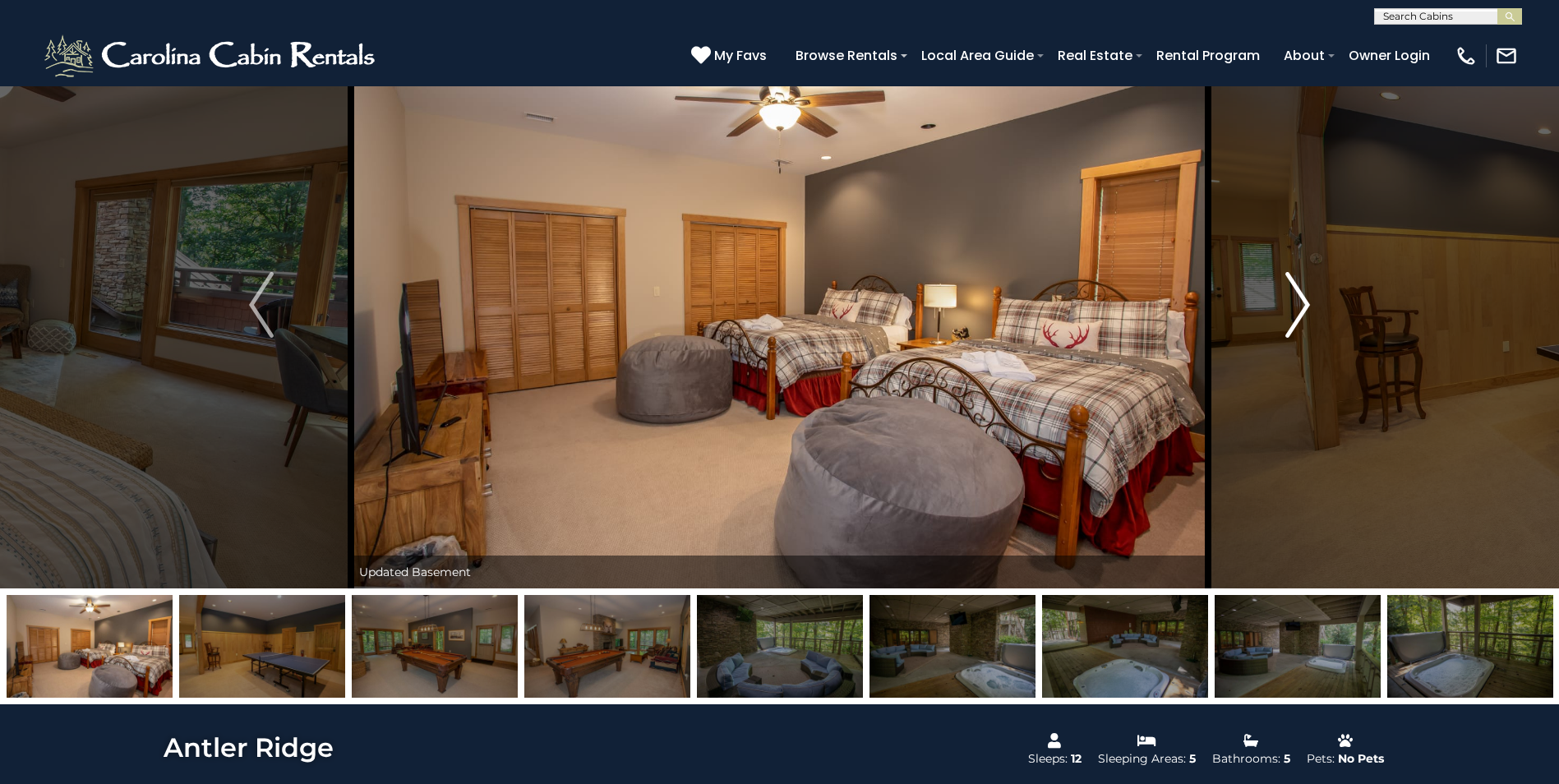
click at [1300, 295] on img "Next" at bounding box center [1297, 305] width 25 height 65
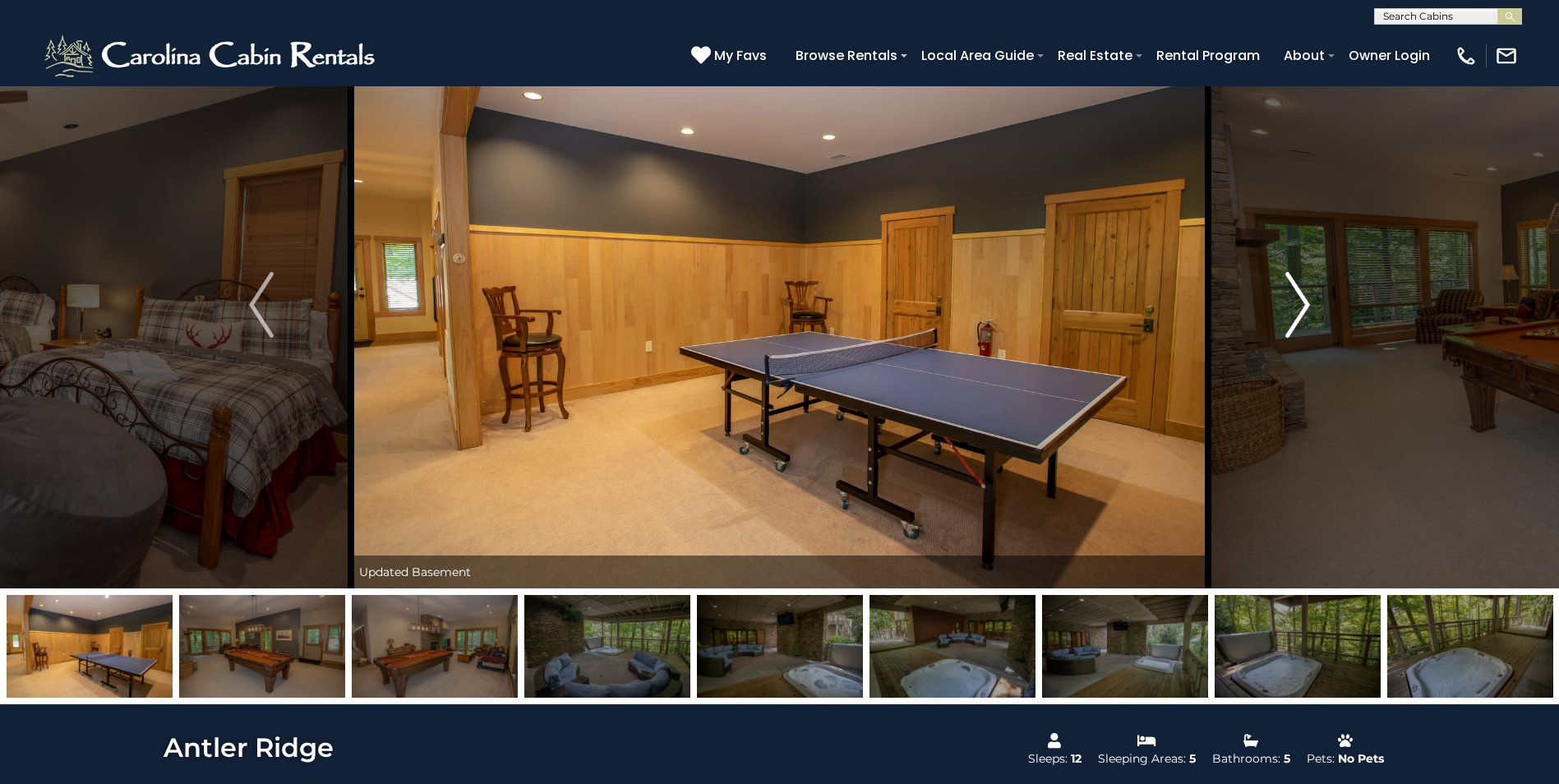
click at [1300, 295] on img "Next" at bounding box center [1297, 305] width 25 height 65
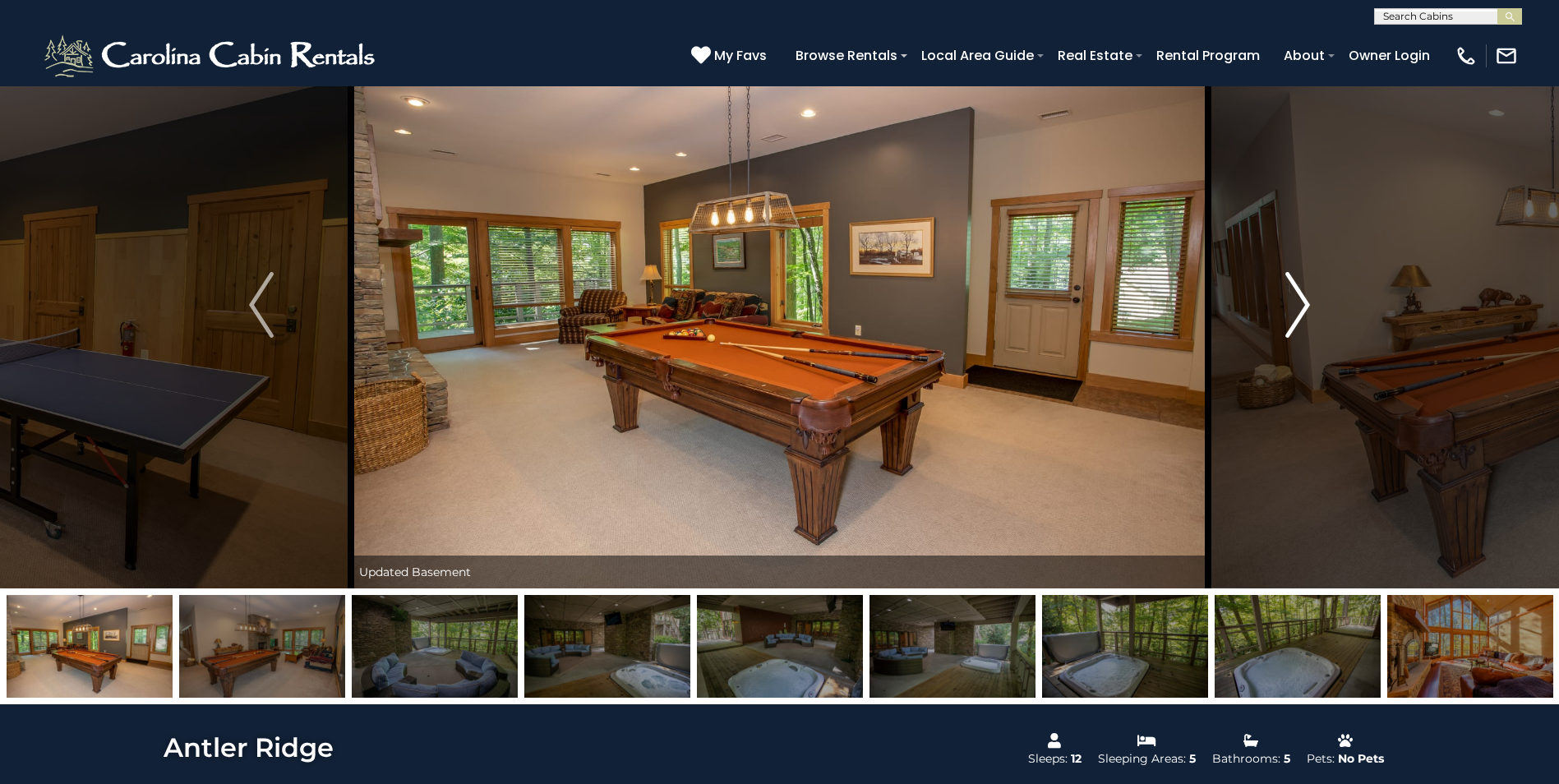
click at [1300, 295] on img "Next" at bounding box center [1297, 305] width 25 height 65
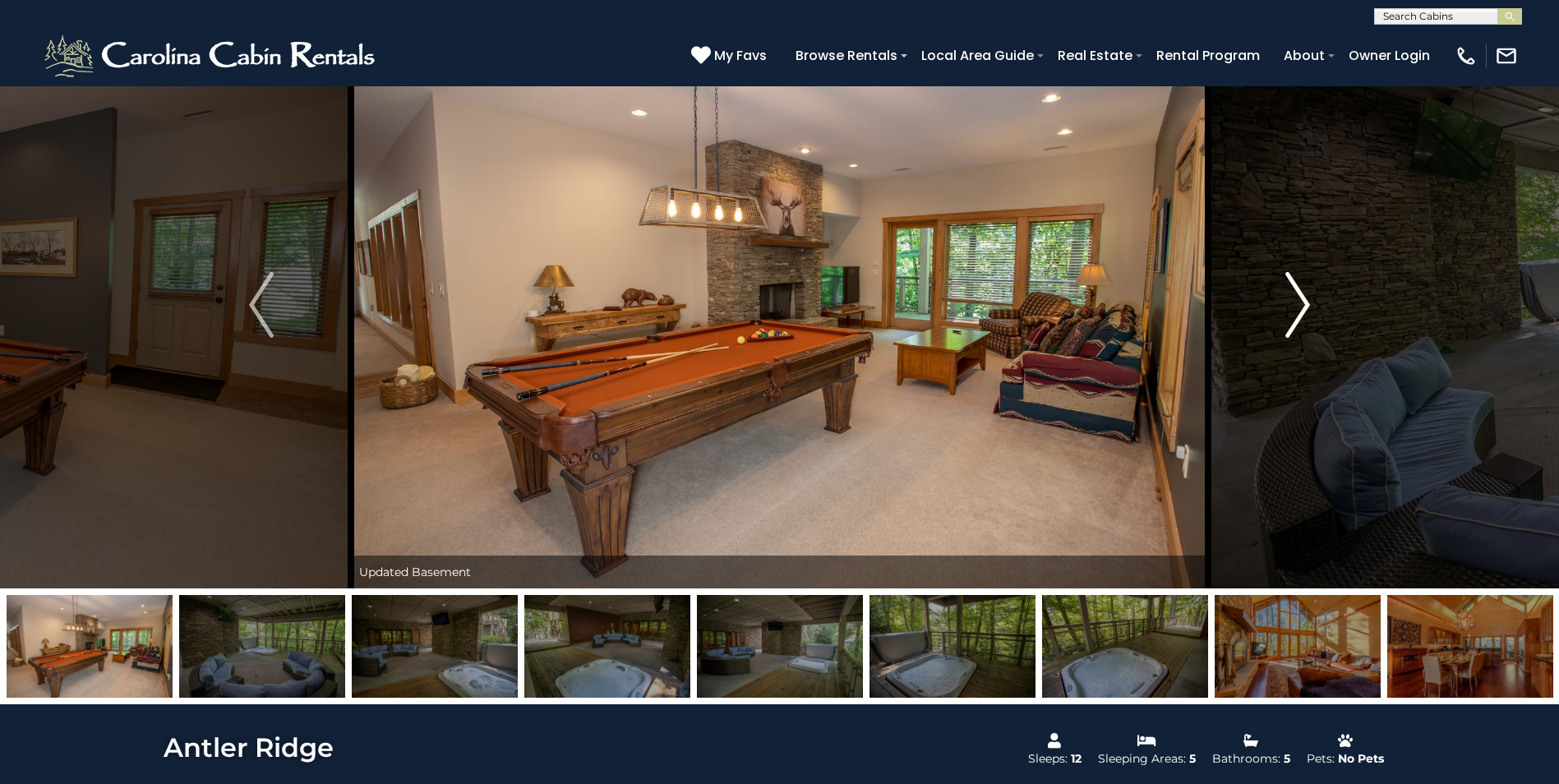
click at [1300, 295] on img "Next" at bounding box center [1297, 305] width 25 height 65
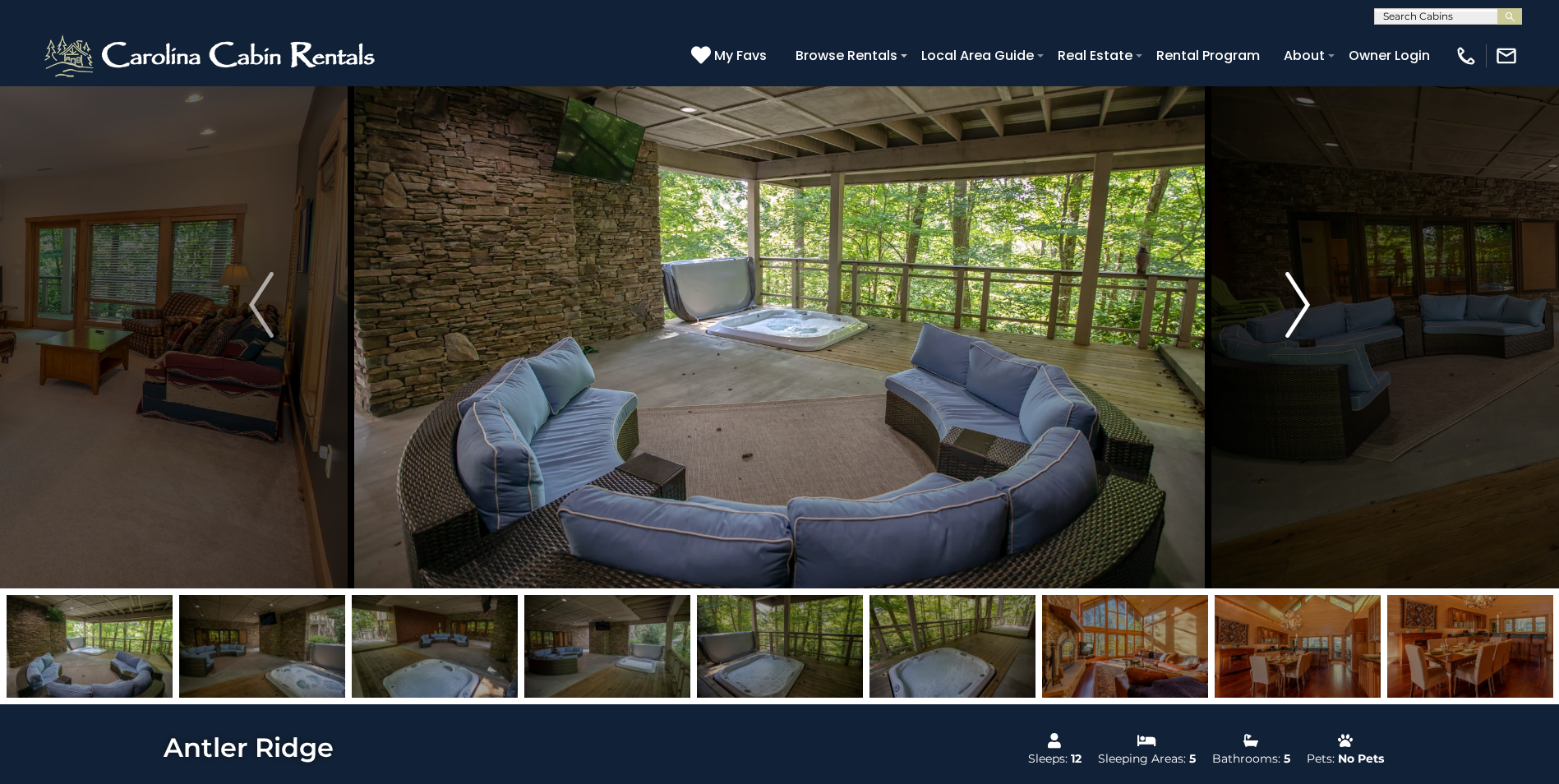
click at [1300, 295] on img "Next" at bounding box center [1297, 305] width 25 height 65
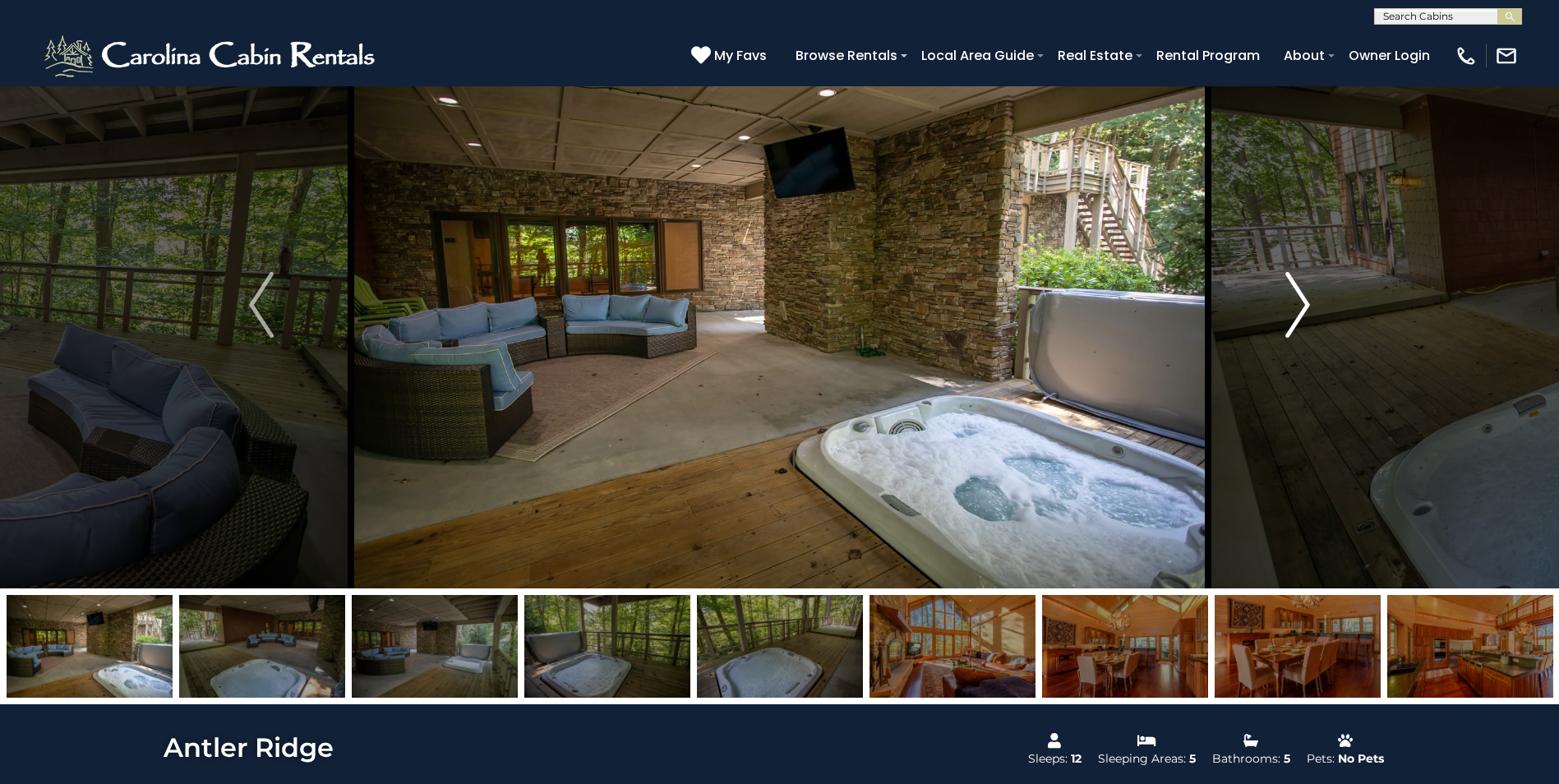
click at [1300, 295] on img "Next" at bounding box center [1297, 305] width 25 height 65
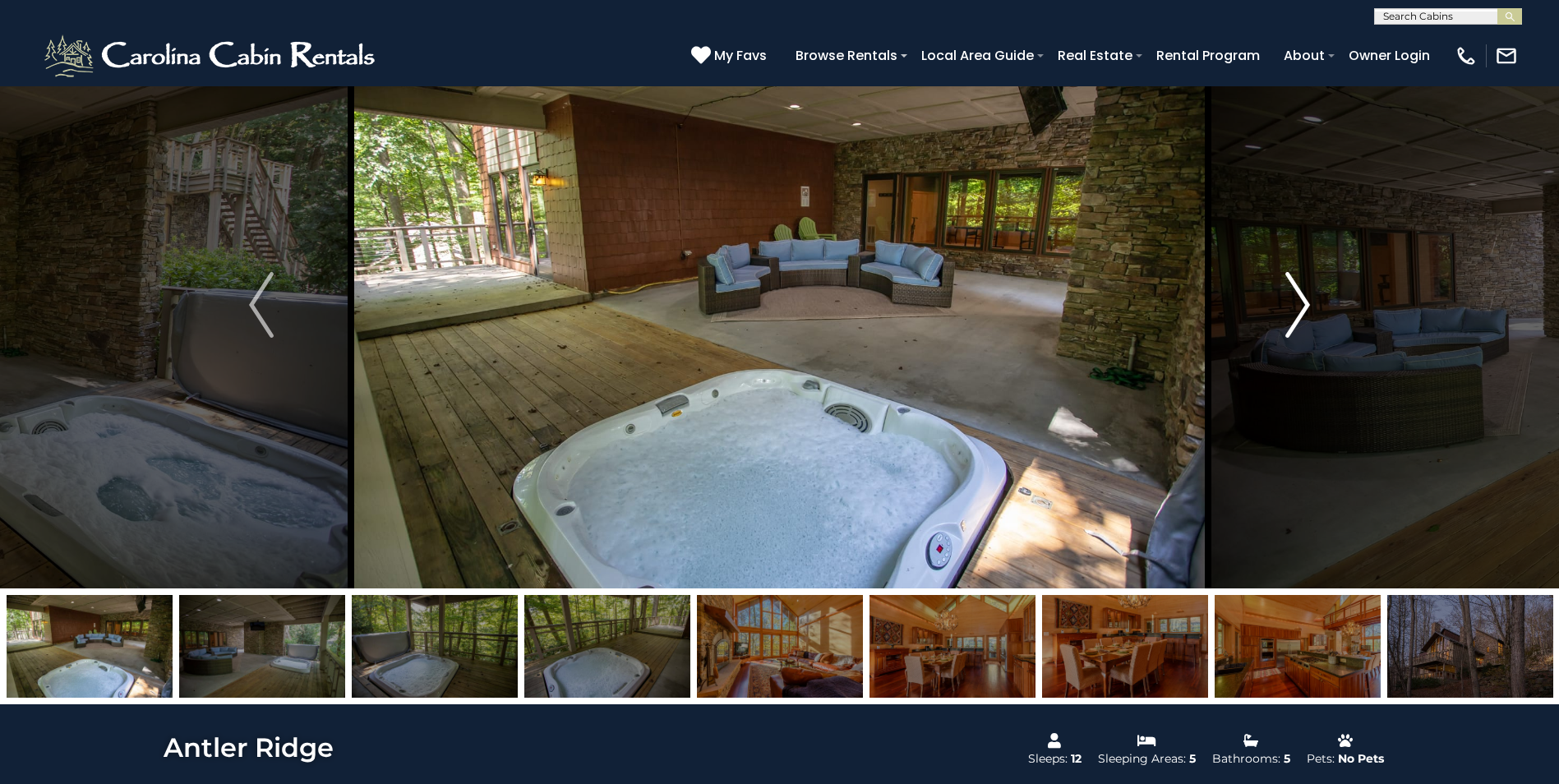
click at [1300, 295] on img "Next" at bounding box center [1297, 305] width 25 height 65
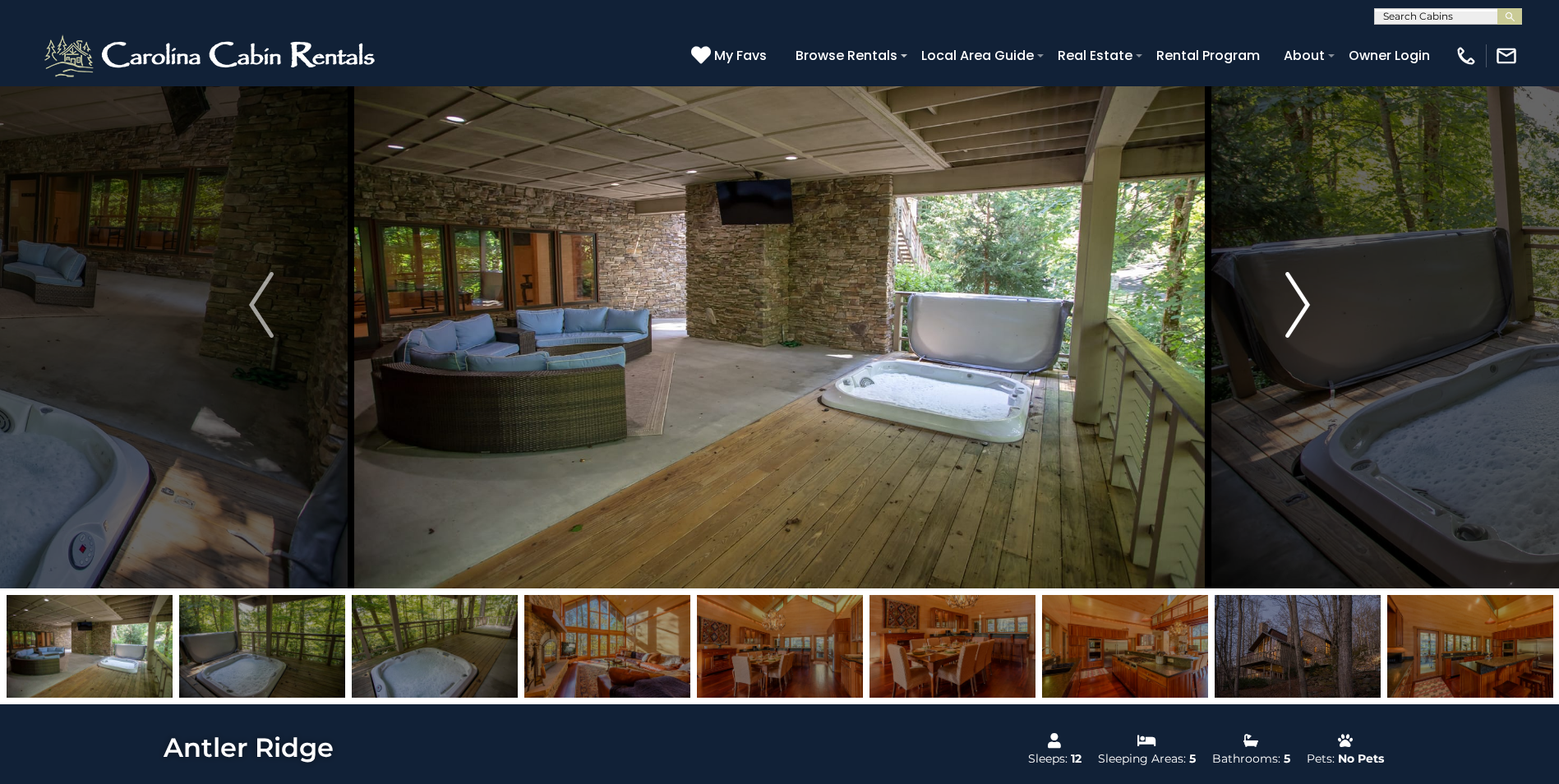
click at [1300, 295] on img "Next" at bounding box center [1297, 305] width 25 height 65
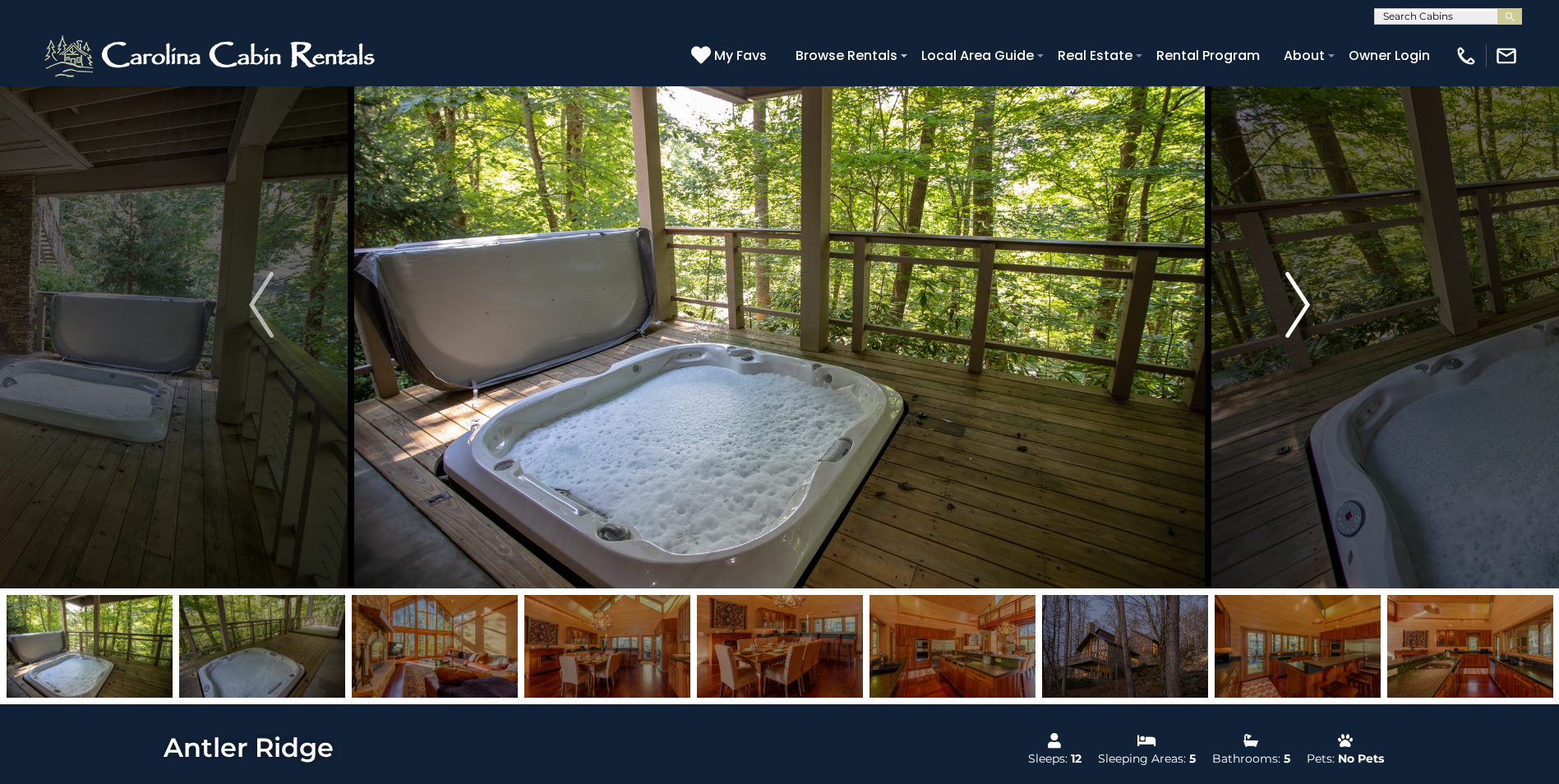
click at [1300, 295] on img "Next" at bounding box center [1297, 305] width 25 height 65
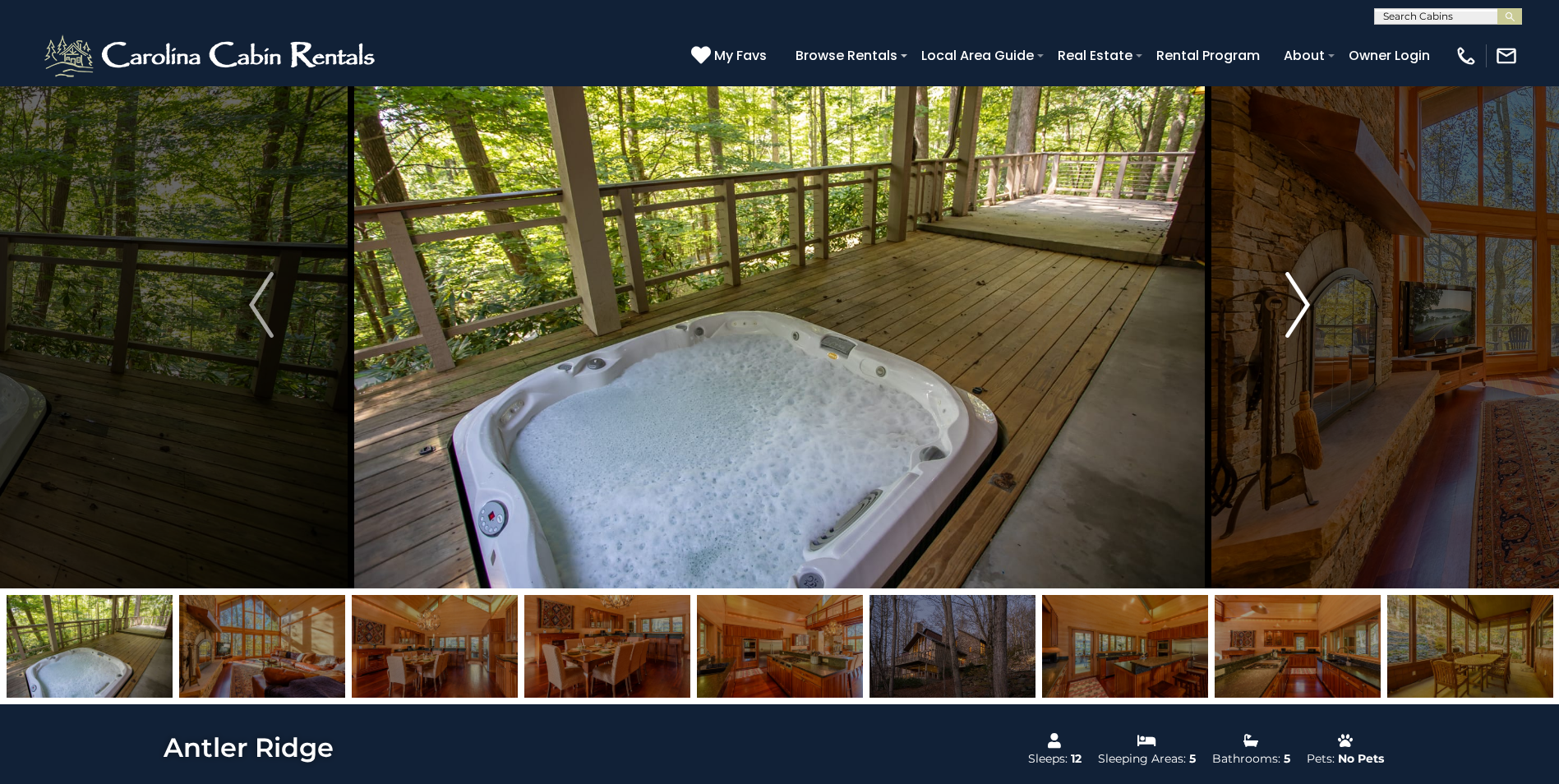
click at [1300, 295] on img "Next" at bounding box center [1297, 305] width 25 height 65
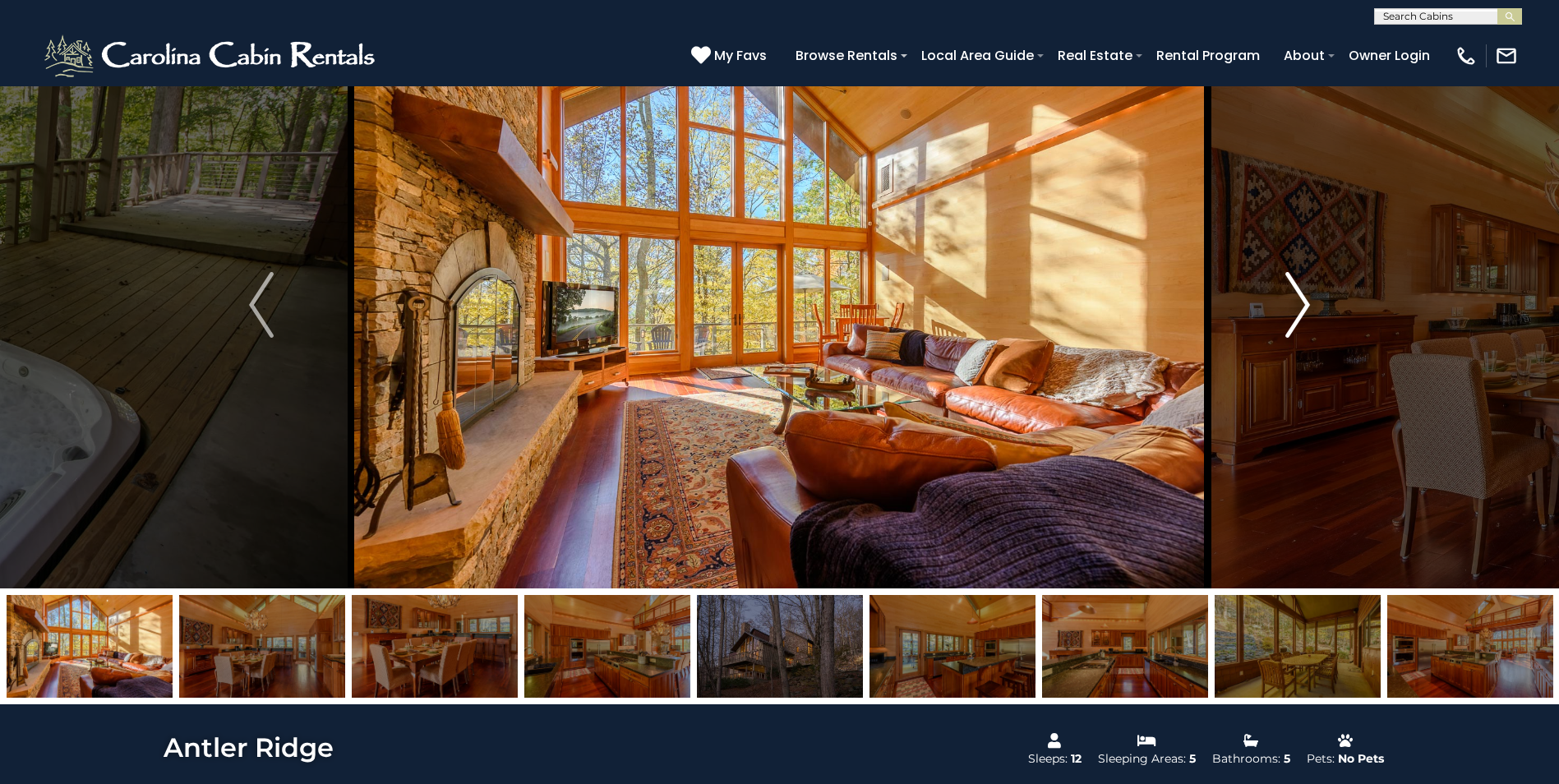
click at [1300, 295] on img "Next" at bounding box center [1297, 305] width 25 height 65
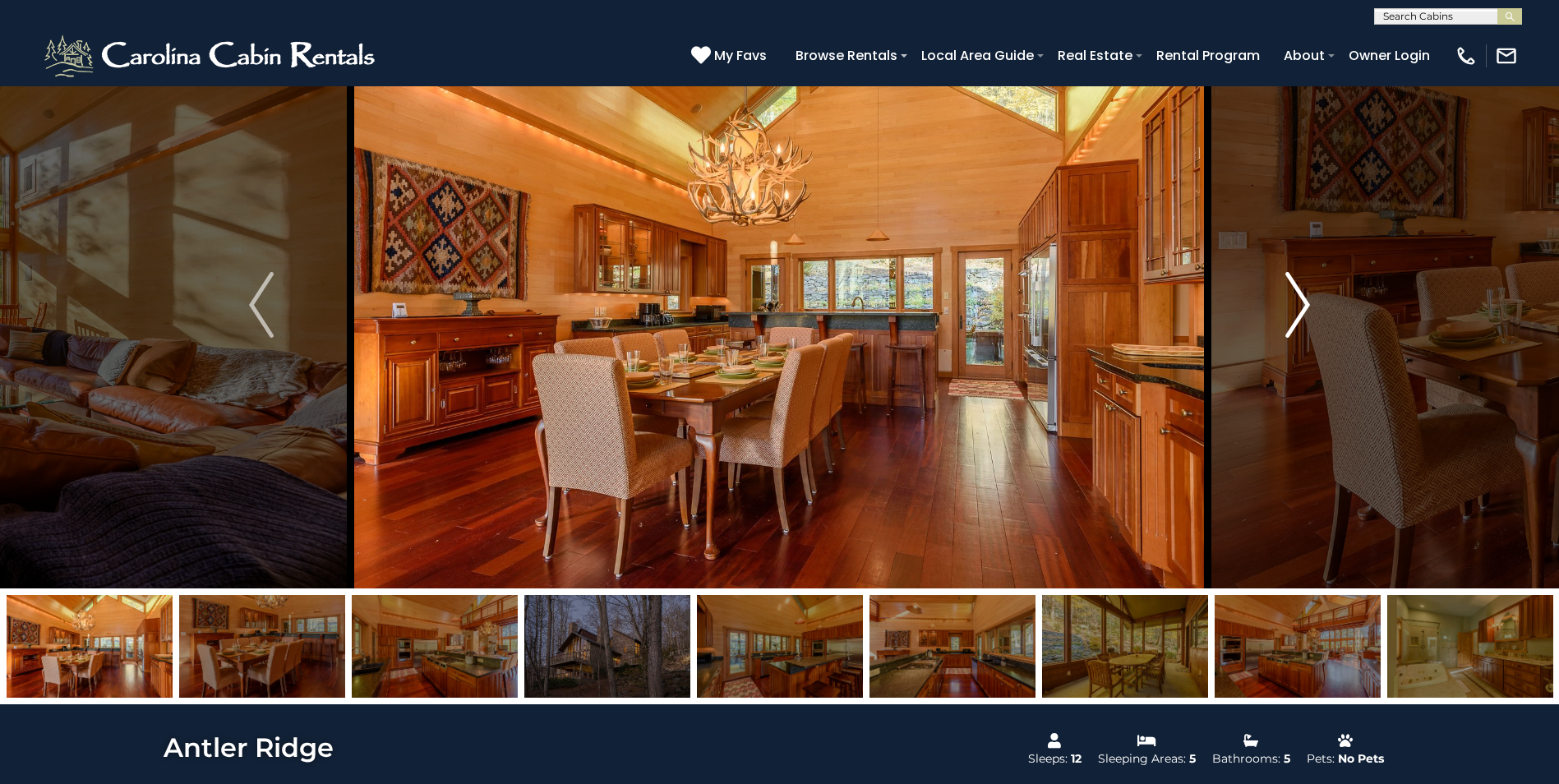
click at [1300, 295] on img "Next" at bounding box center [1297, 305] width 25 height 65
